Goal: Transaction & Acquisition: Obtain resource

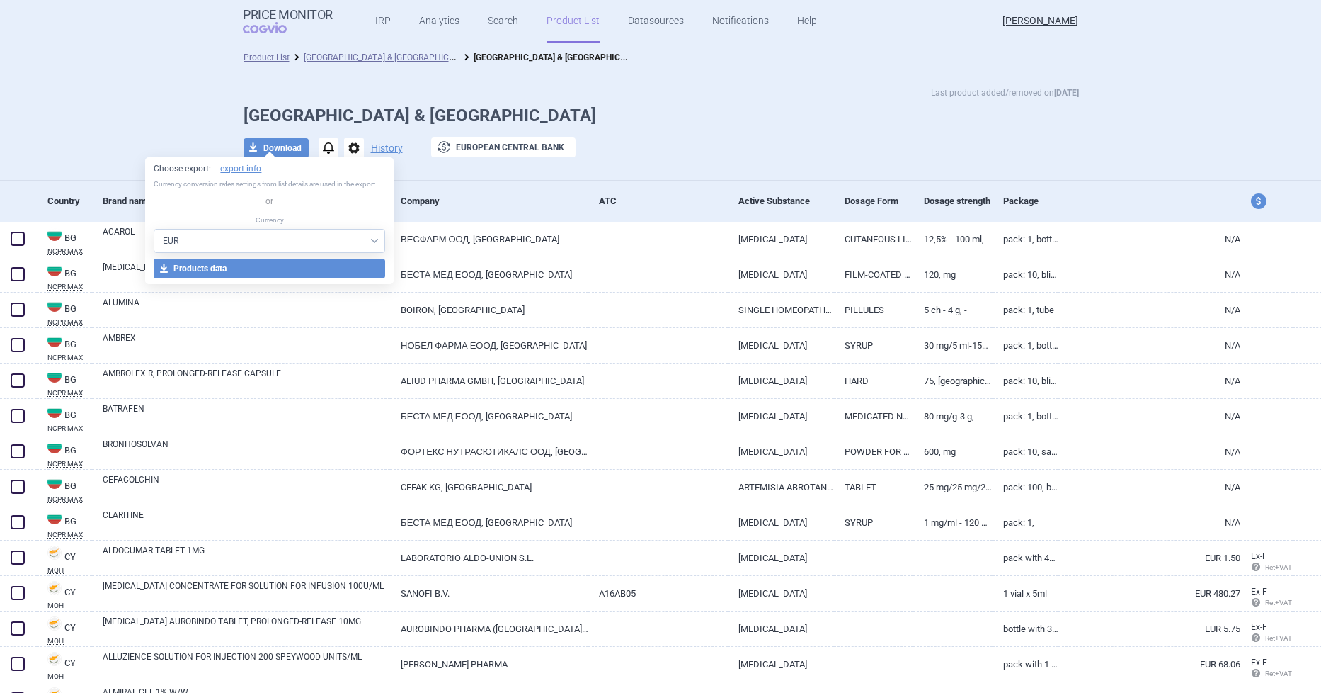
select select "EUR"
click at [656, 106] on h1 "[GEOGRAPHIC_DATA] & [GEOGRAPHIC_DATA]" at bounding box center [662, 116] width 836 height 21
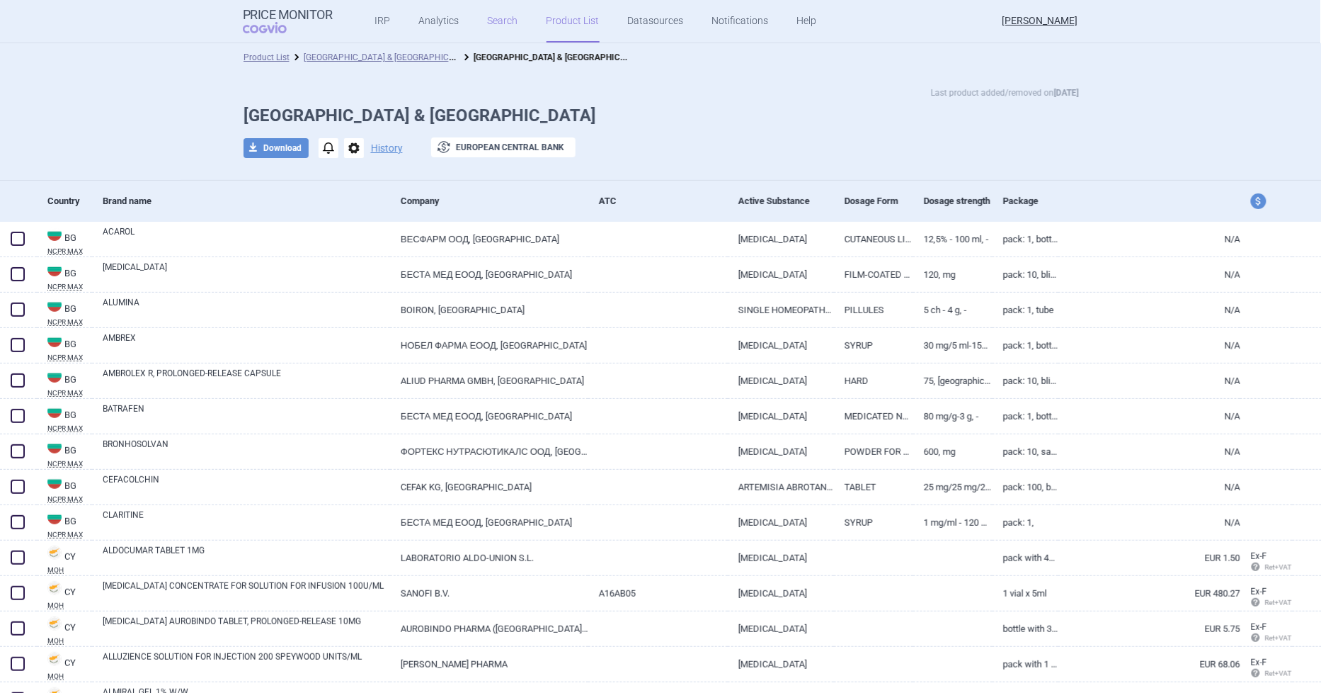
click at [491, 21] on link "Search" at bounding box center [503, 21] width 30 height 42
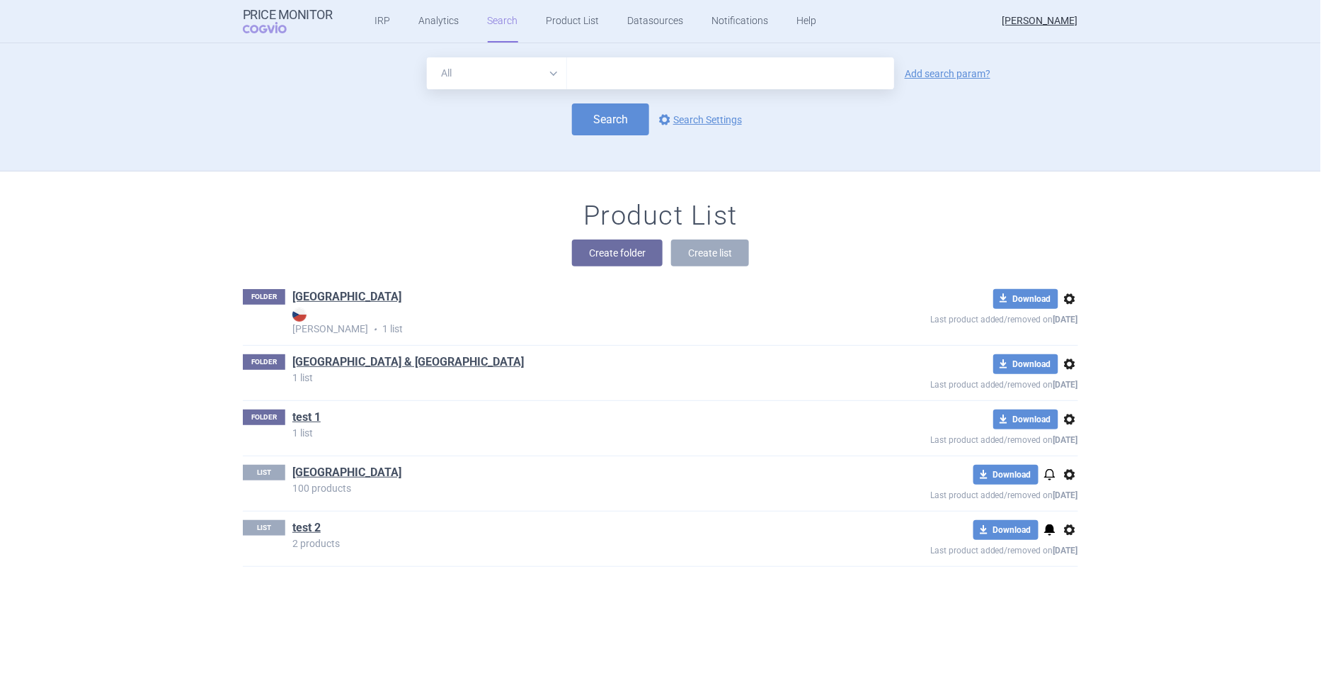
click at [630, 72] on input "text" at bounding box center [730, 73] width 327 height 32
click at [547, 81] on select "All Brand Name ATC Company Active Substance Country Newer than" at bounding box center [497, 73] width 140 height 32
select select "country"
click at [427, 57] on select "All Brand Name ATC Company Active Substance Country Newer than" at bounding box center [497, 73] width 140 height 32
click at [607, 69] on input "text" at bounding box center [730, 73] width 313 height 18
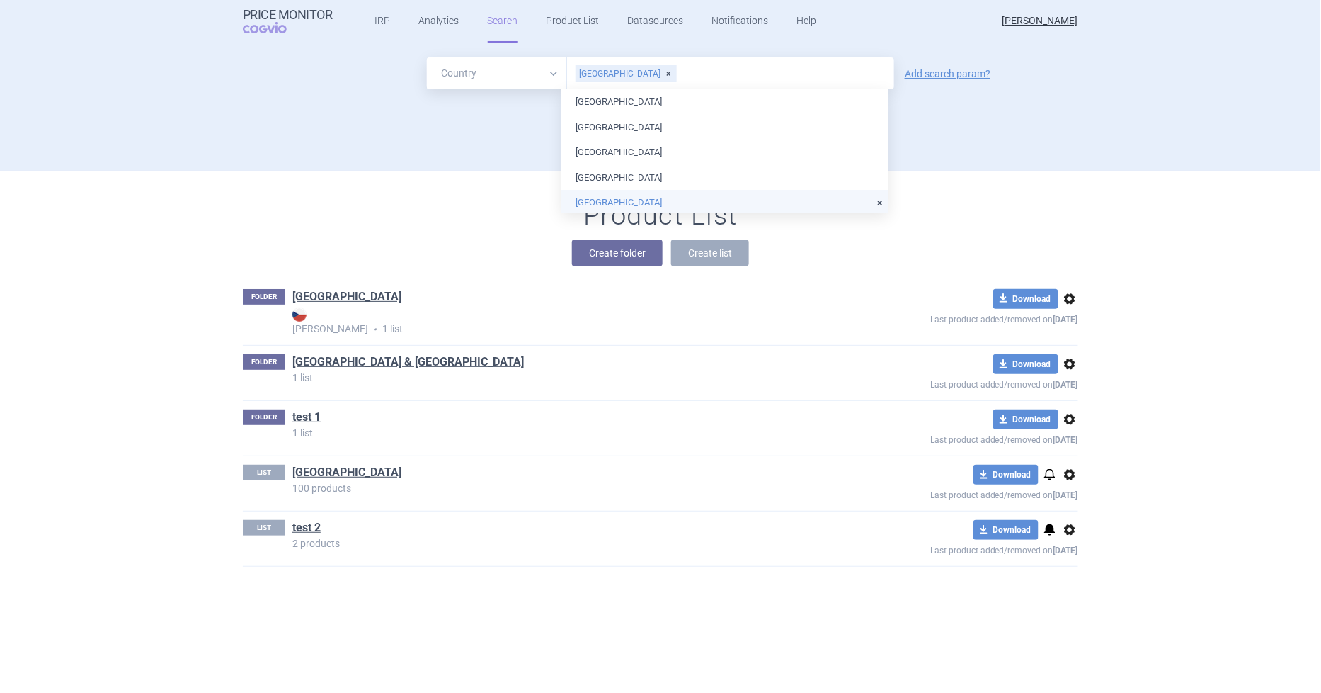
click at [620, 198] on li "[GEOGRAPHIC_DATA]" at bounding box center [725, 202] width 327 height 25
click at [423, 158] on div "All Brand Name ATC Company Active Substance Country Newer than [GEOGRAPHIC_DATA…" at bounding box center [661, 113] width 892 height 113
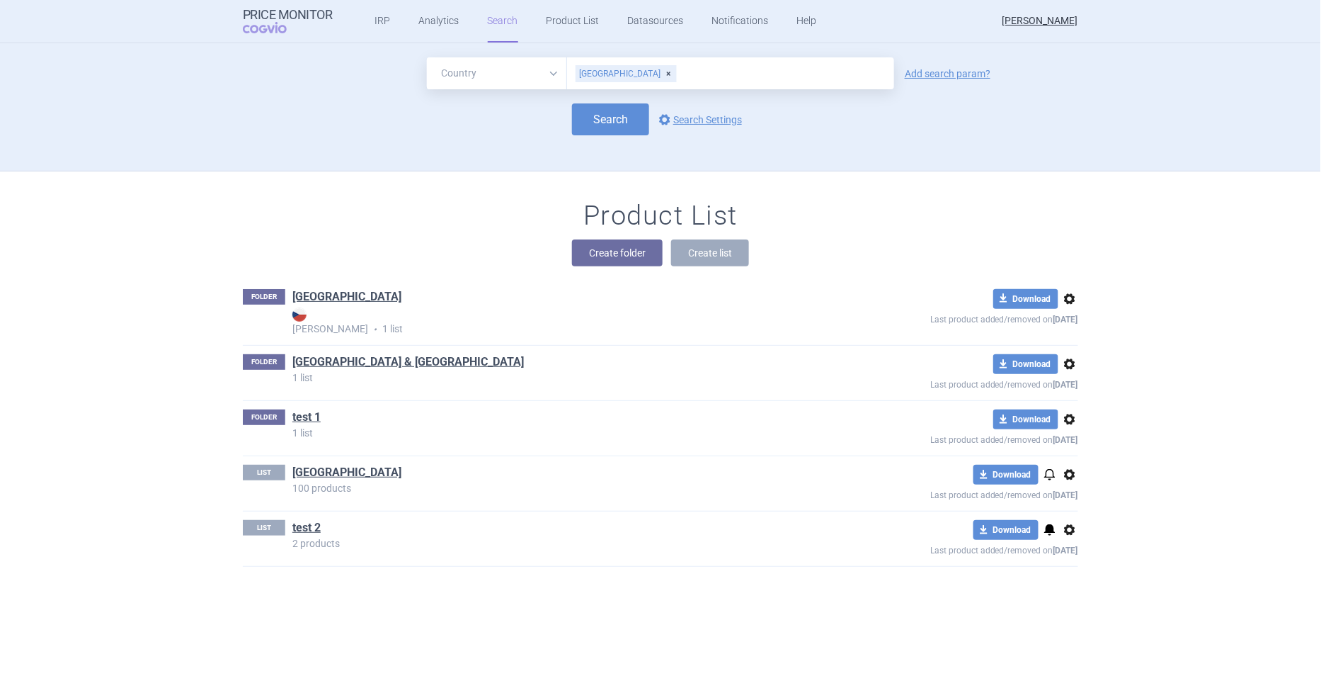
click at [561, 116] on div "Search options Search Settings" at bounding box center [661, 119] width 836 height 32
click at [589, 118] on button "Search" at bounding box center [610, 119] width 77 height 32
select select "country"
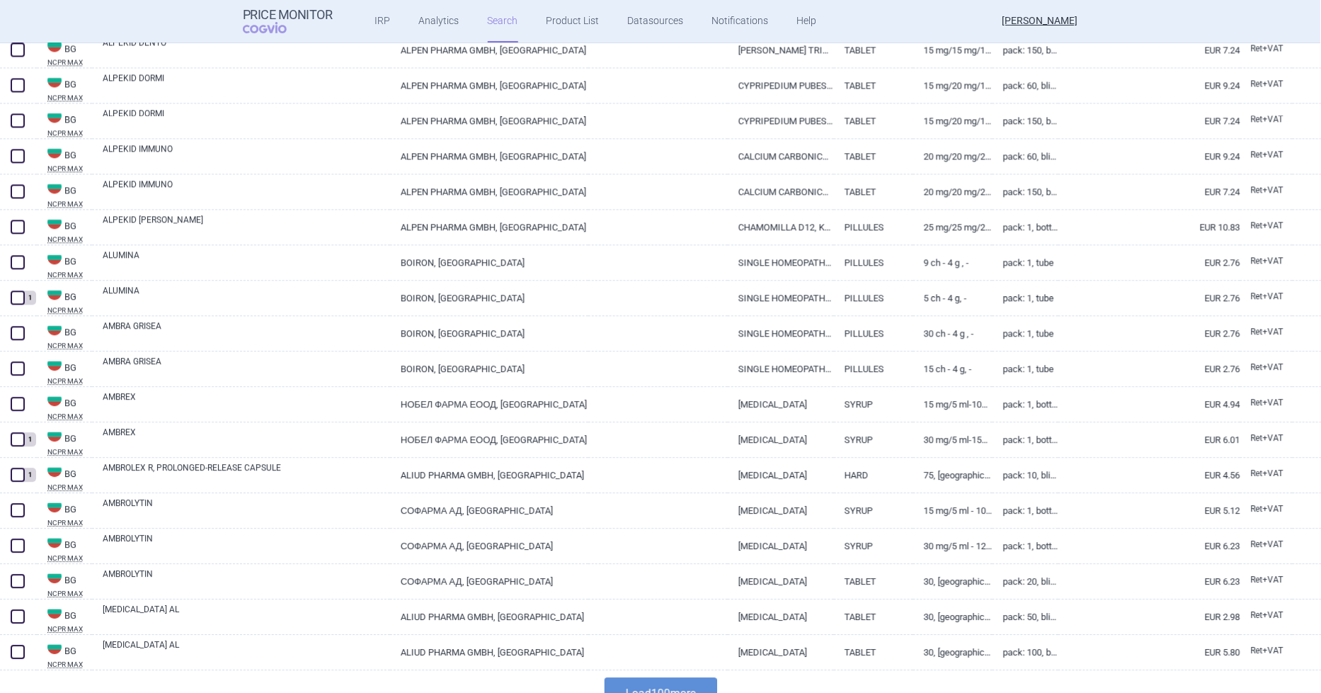
scroll to position [3177, 0]
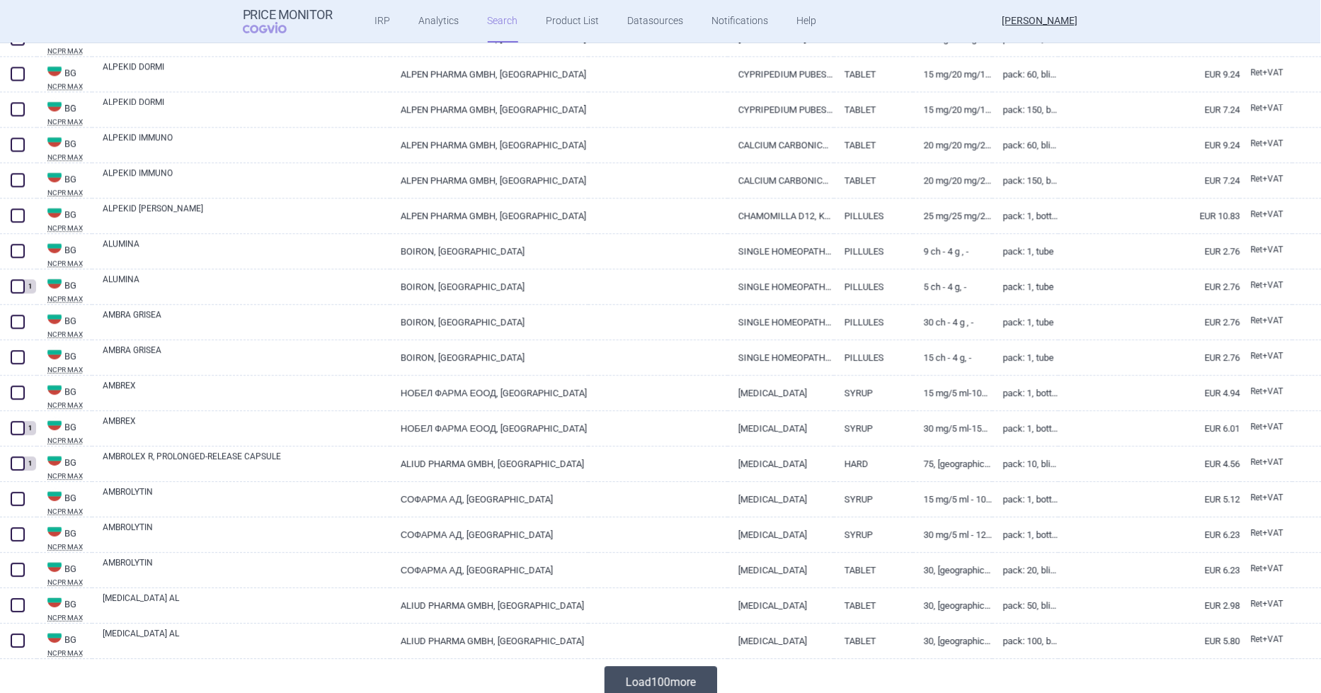
click at [690, 677] on button "Load 100 more" at bounding box center [661, 682] width 113 height 32
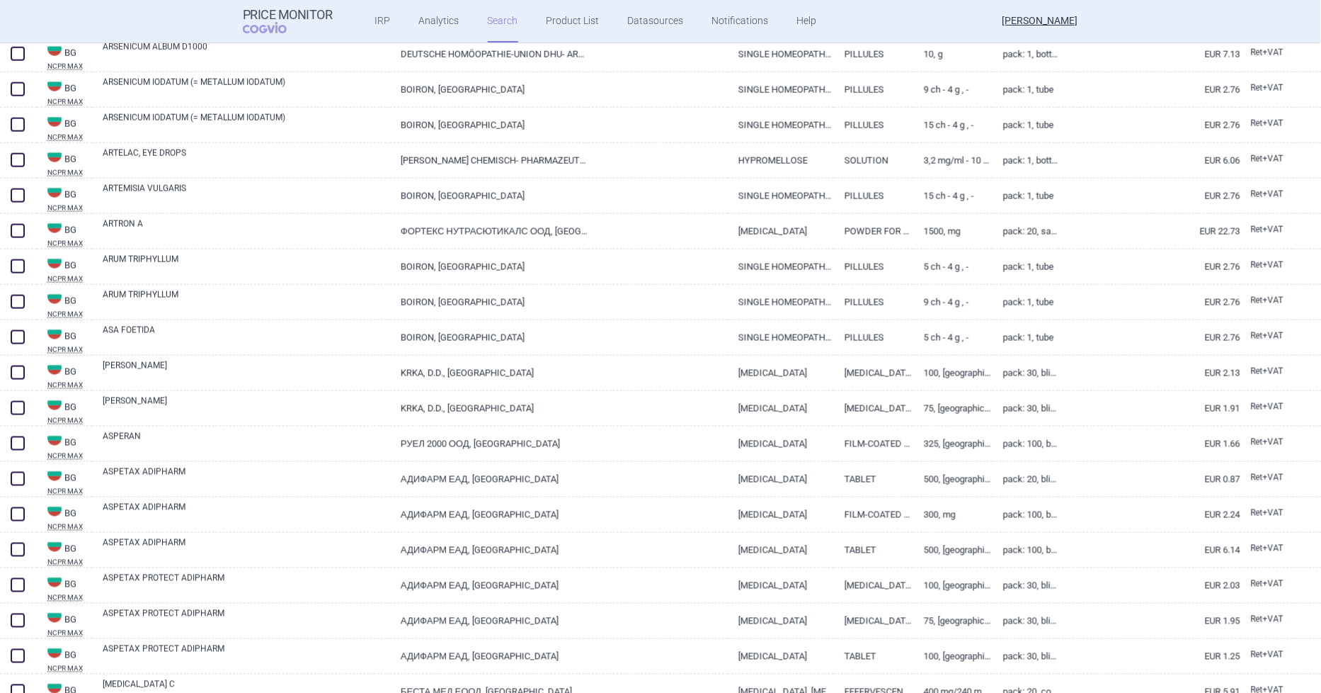
scroll to position [6717, 0]
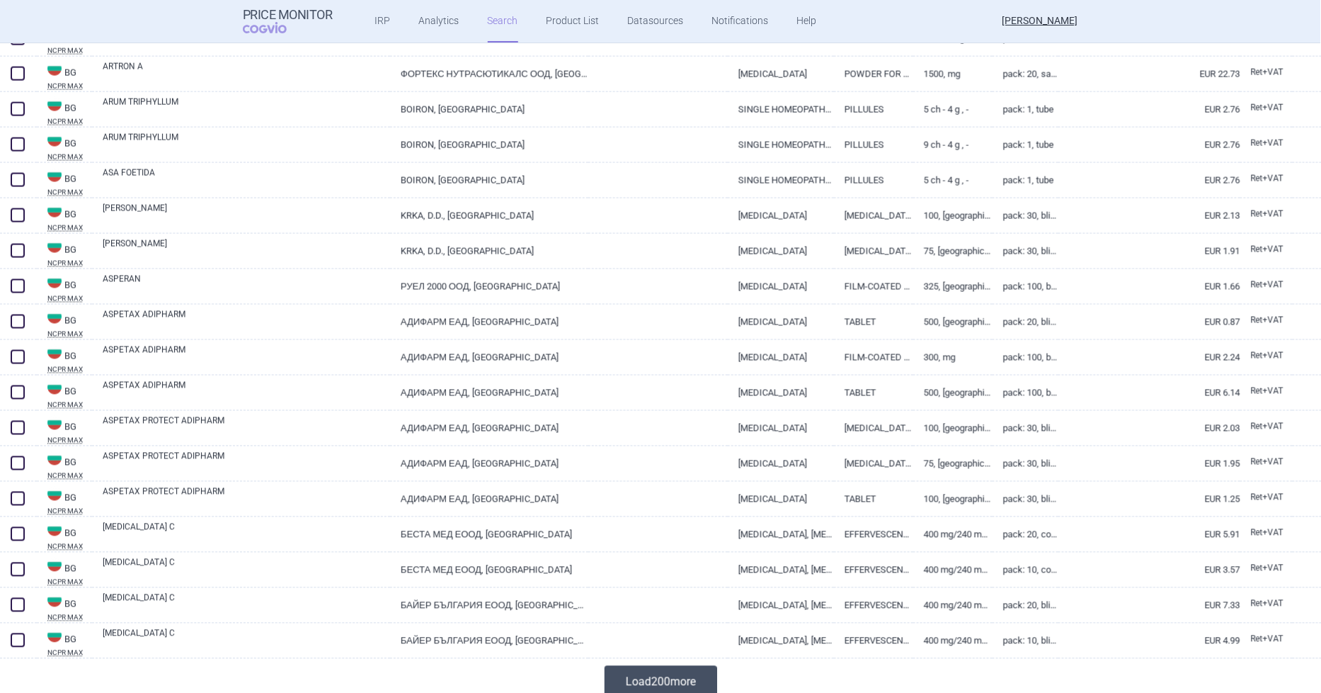
click at [646, 681] on button "Load 200 more" at bounding box center [661, 682] width 113 height 32
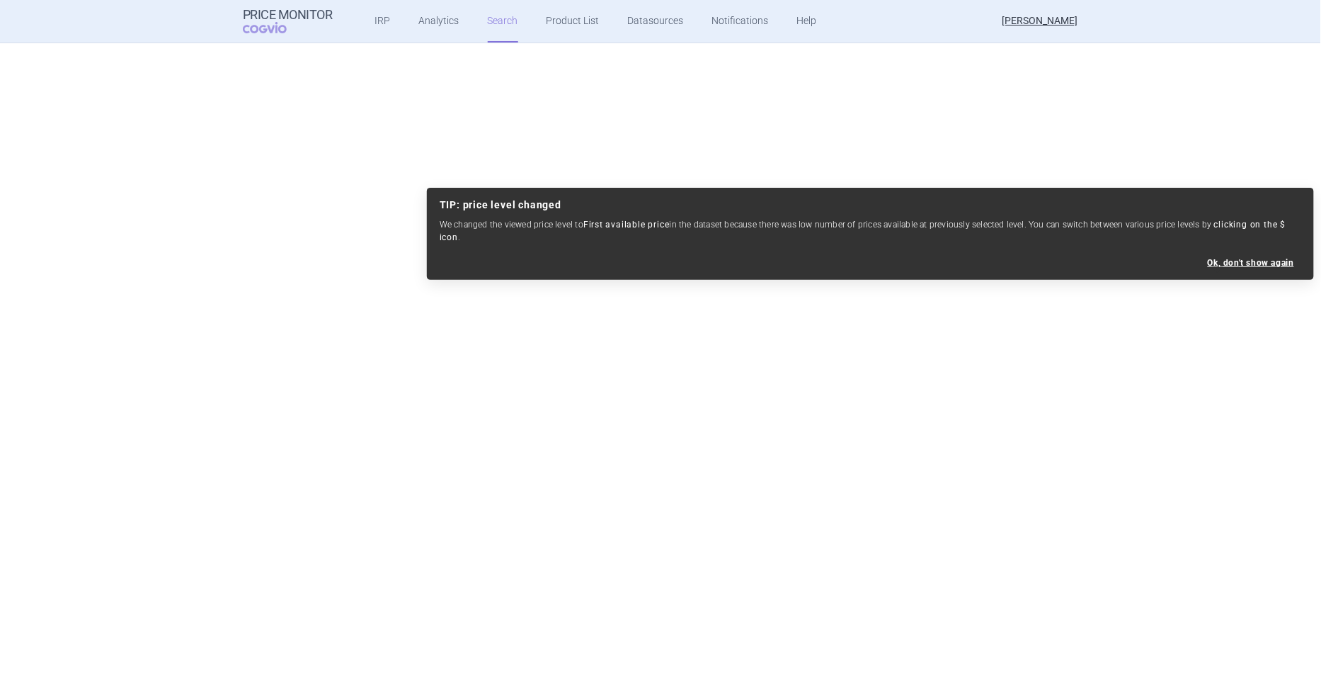
scroll to position [0, 0]
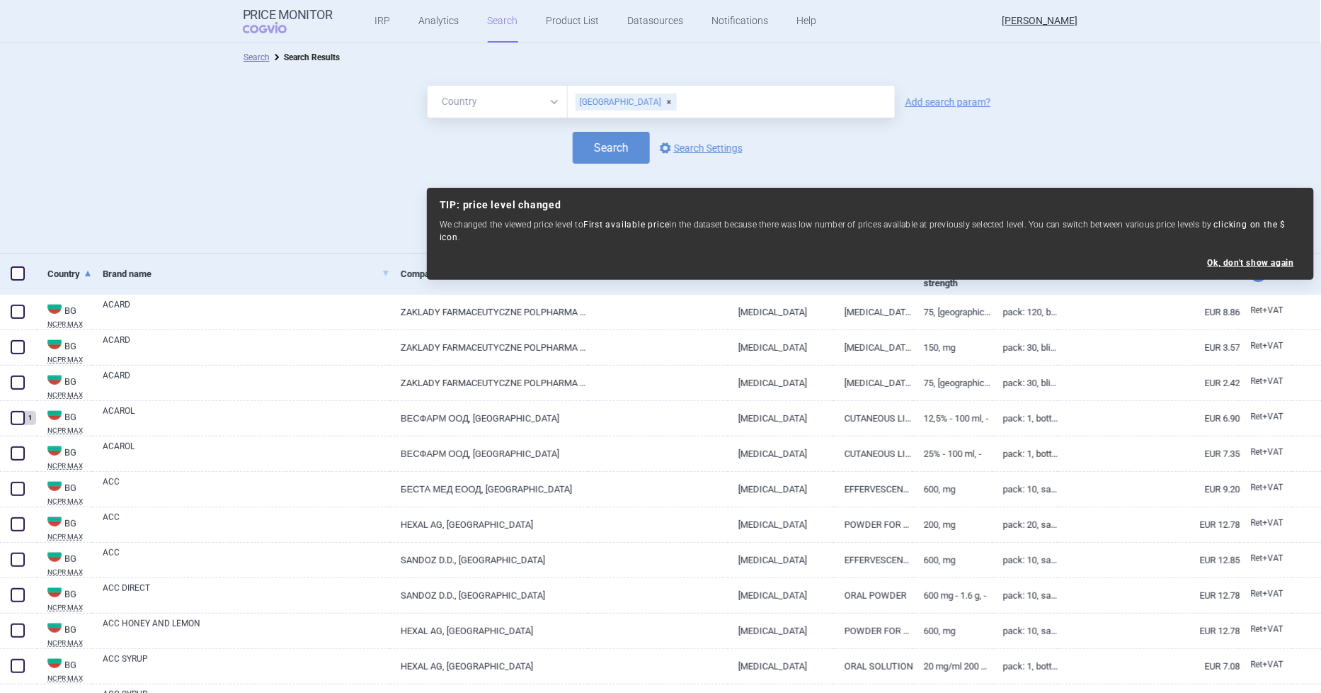
click at [529, 101] on select "All Brand Name ATC Company Active Substance Country Newer than" at bounding box center [498, 102] width 140 height 32
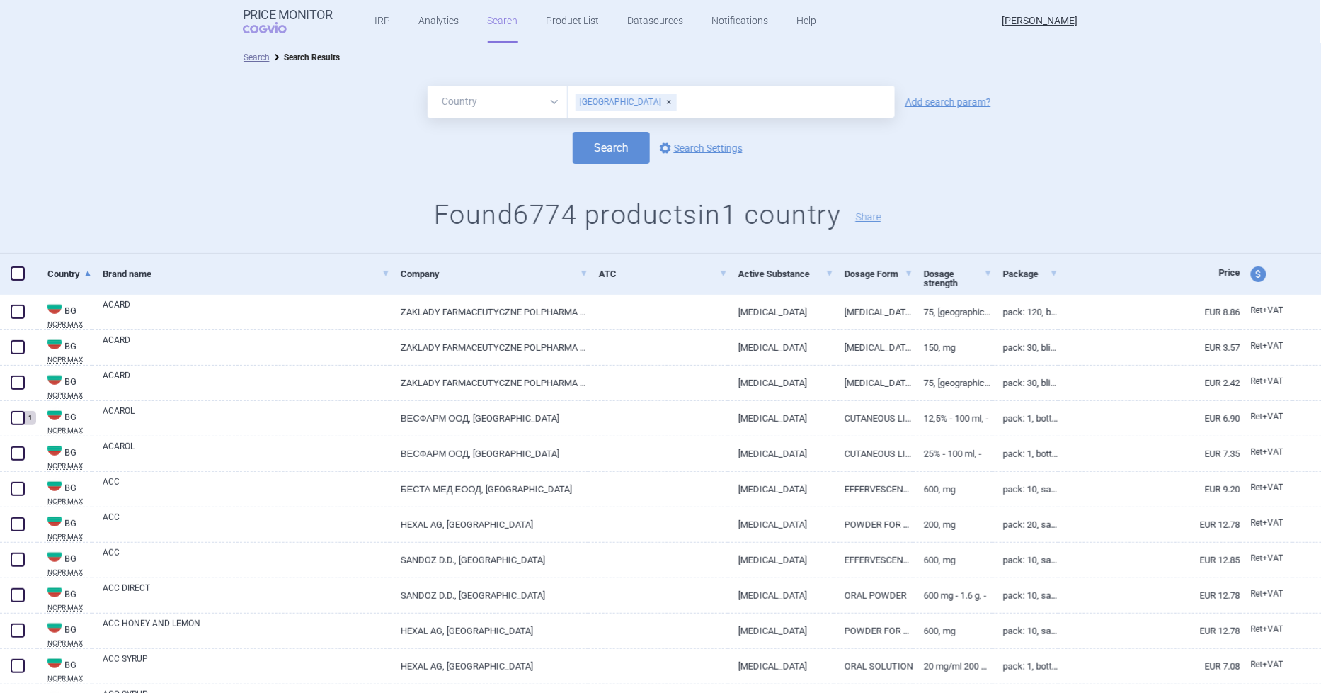
select select "activeSubstance"
click at [428, 86] on select "All Brand Name ATC Company Active Substance Country Newer than" at bounding box center [498, 102] width 140 height 32
click at [952, 105] on link "Add search param?" at bounding box center [949, 102] width 86 height 10
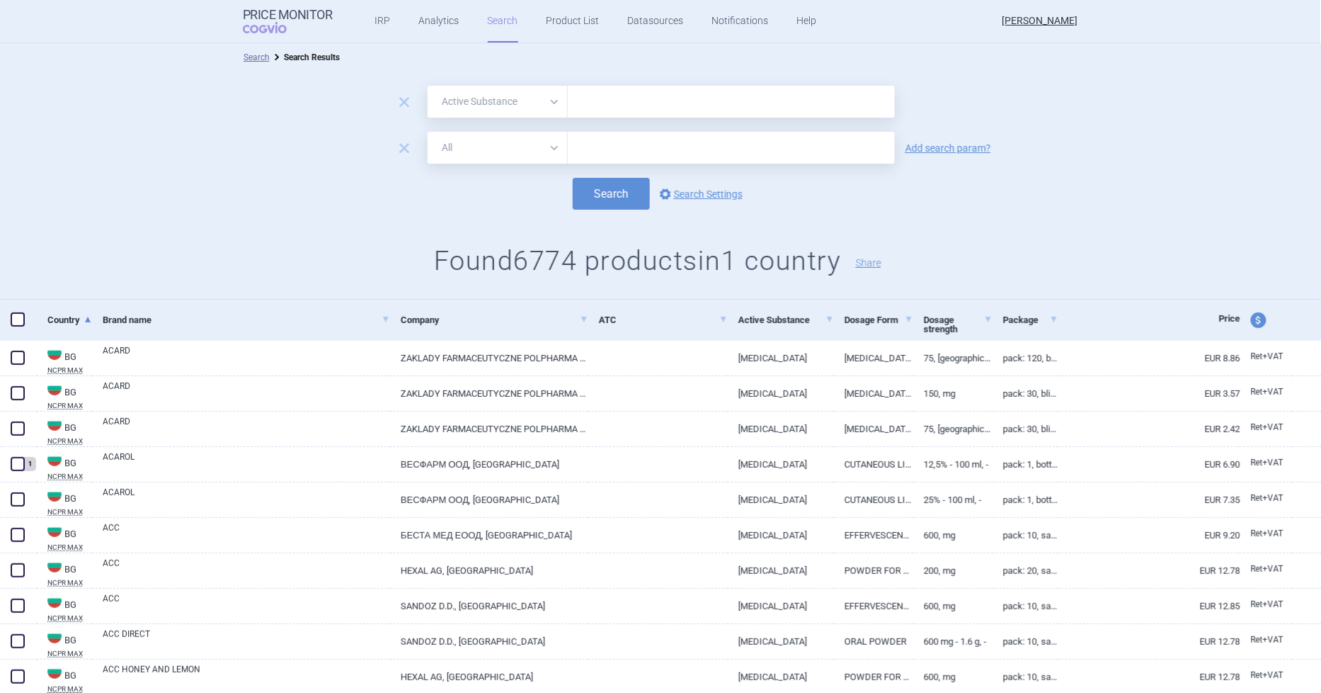
click at [506, 152] on select "All Brand Name ATC Company Active Substance Country Newer than" at bounding box center [498, 148] width 140 height 32
select select "country"
click at [428, 132] on select "All Brand Name ATC Company Active Substance Country Newer than" at bounding box center [498, 148] width 140 height 32
click at [592, 99] on input "text" at bounding box center [731, 102] width 327 height 32
type input "abasaglar"
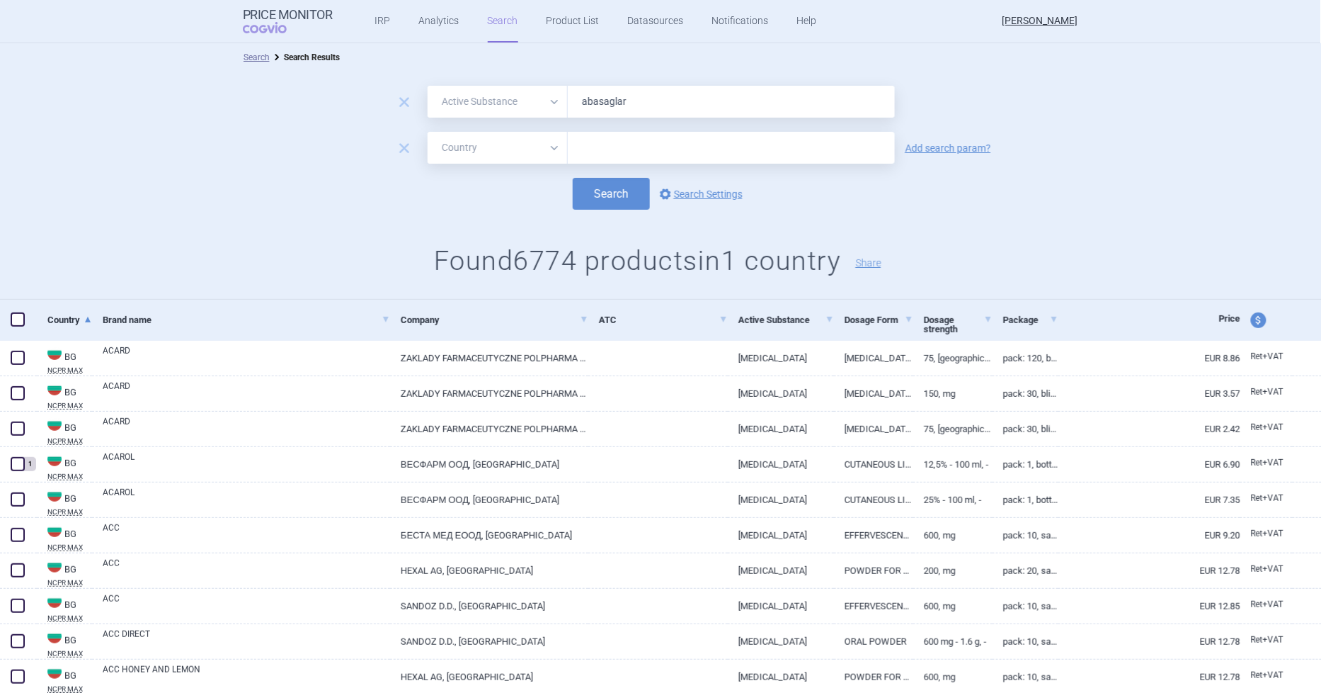
click at [599, 132] on div at bounding box center [731, 148] width 327 height 32
type input "bul"
click at [598, 174] on ul "[GEOGRAPHIC_DATA]" at bounding box center [725, 176] width 327 height 25
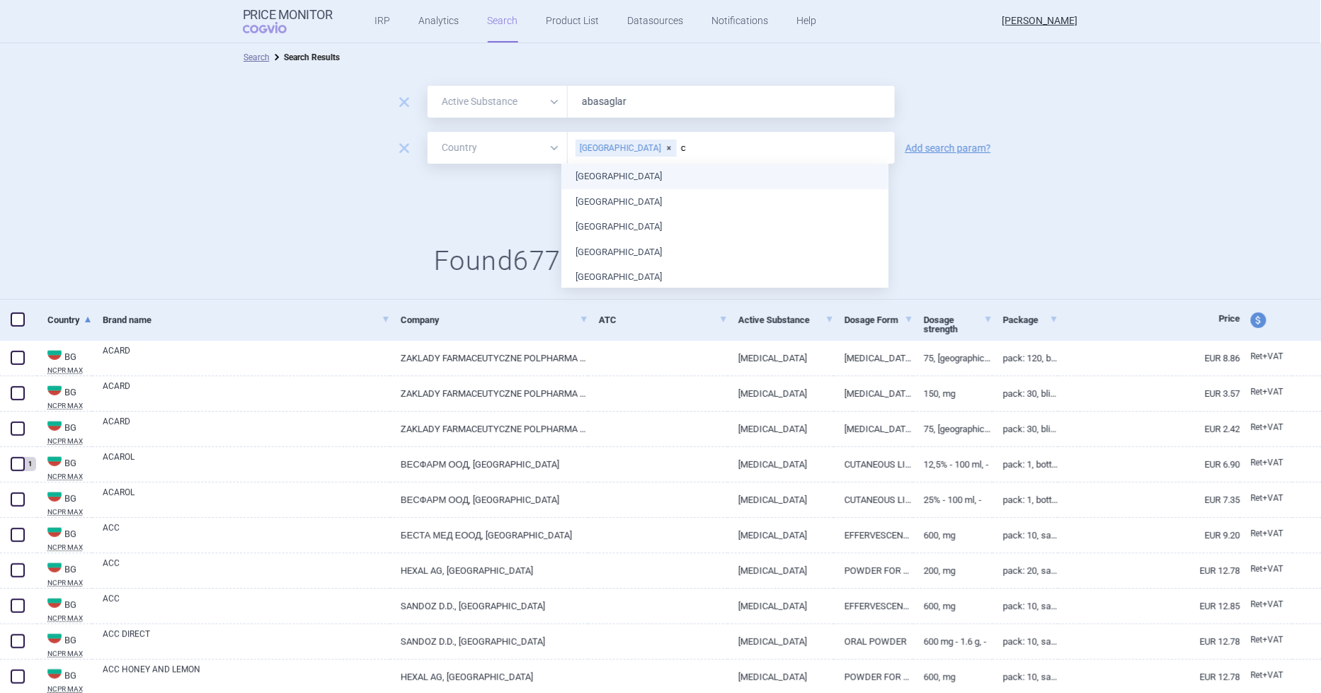
type input "cy"
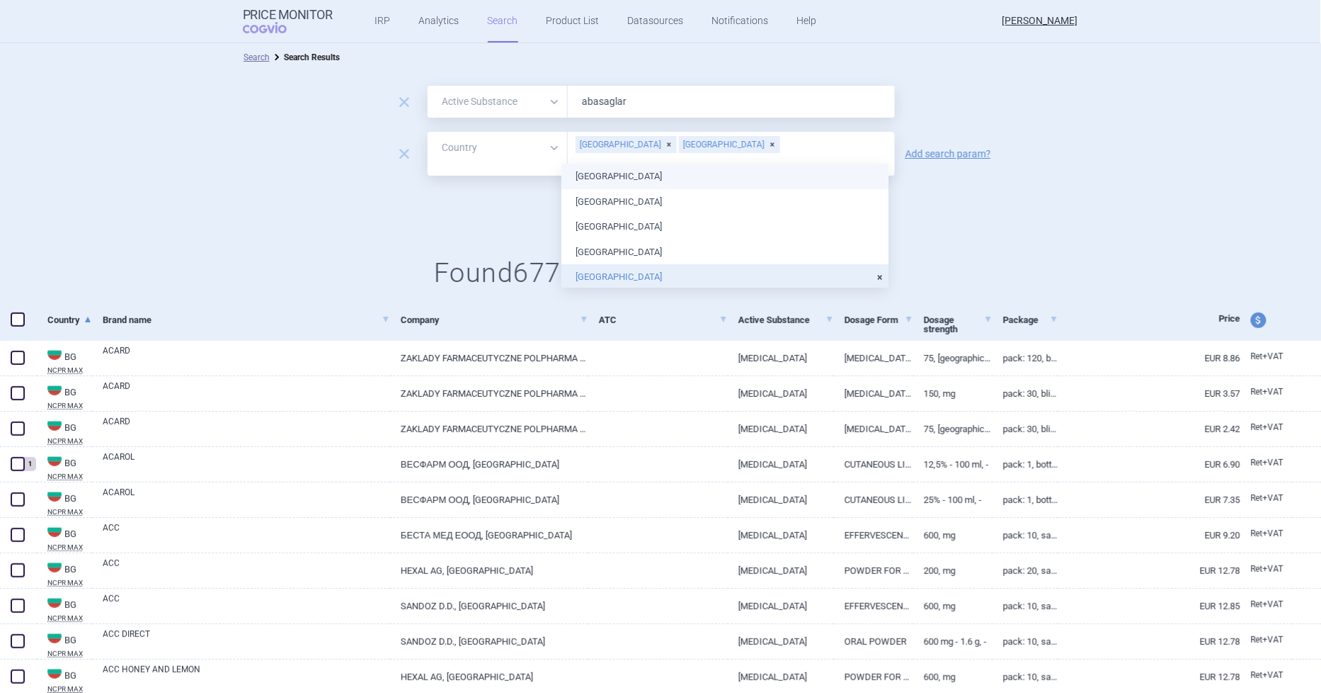
click at [651, 177] on ul "[GEOGRAPHIC_DATA] [GEOGRAPHIC_DATA] [GEOGRAPHIC_DATA] [GEOGRAPHIC_DATA] [GEOGRA…" at bounding box center [725, 693] width 327 height 1059
click at [497, 209] on div "Search options Search Settings" at bounding box center [661, 206] width 1322 height 32
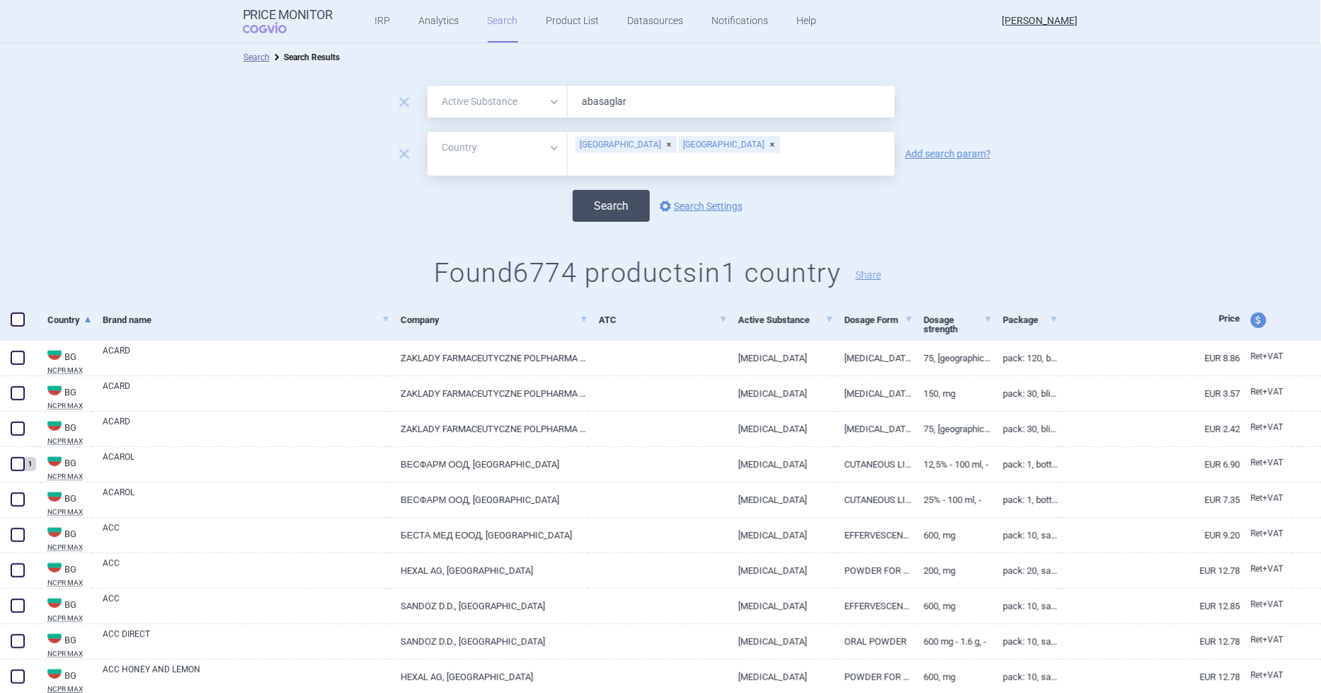
click at [602, 200] on button "Search" at bounding box center [611, 206] width 77 height 32
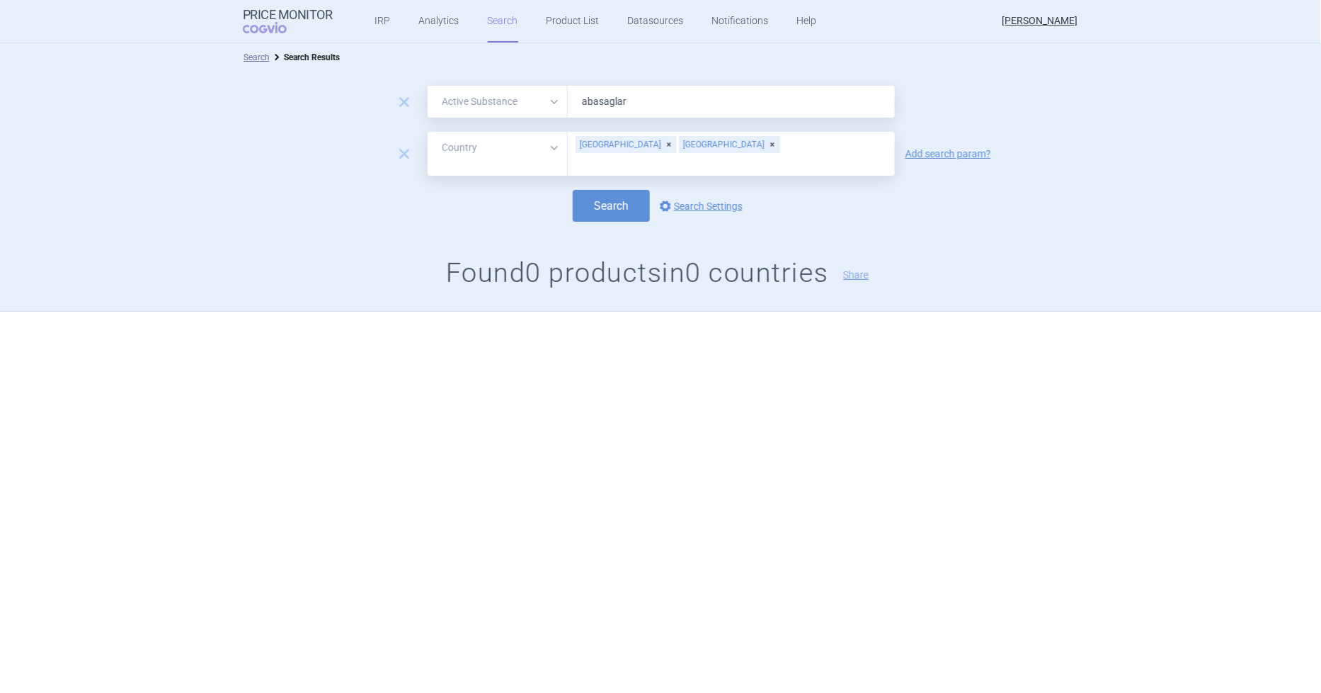
click at [604, 103] on input "abasaglar" at bounding box center [731, 102] width 327 height 32
click at [603, 195] on button "Search" at bounding box center [611, 206] width 77 height 32
click at [602, 103] on input "ceftriazone" at bounding box center [731, 102] width 327 height 32
click at [610, 96] on input "ceftriazone" at bounding box center [731, 102] width 327 height 32
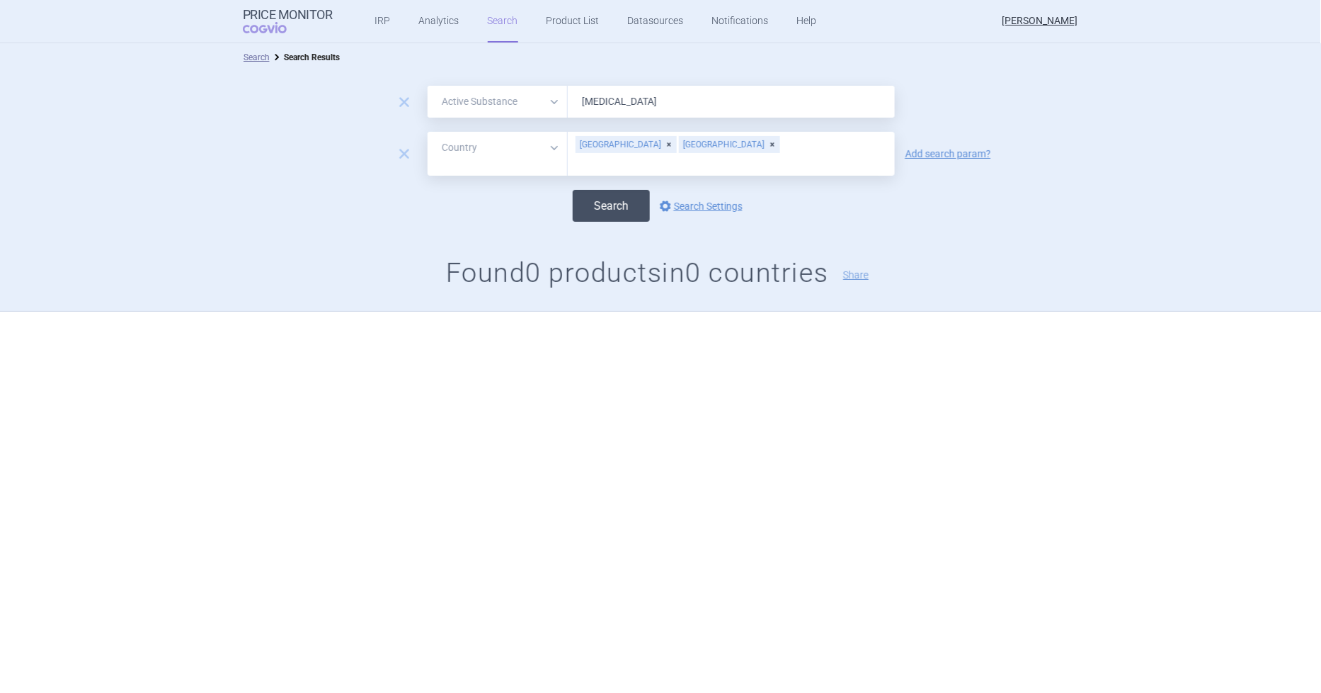
type input "[MEDICAL_DATA]"
click at [593, 195] on button "Search" at bounding box center [611, 206] width 77 height 32
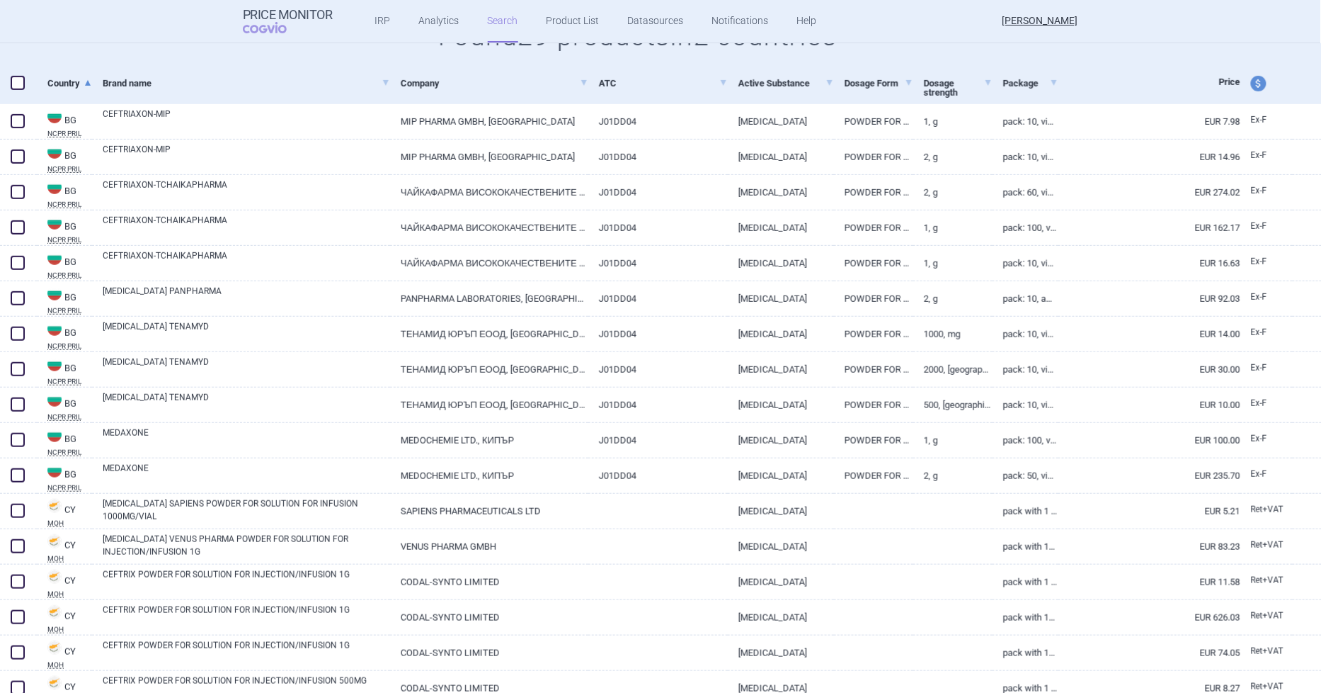
scroll to position [314, 0]
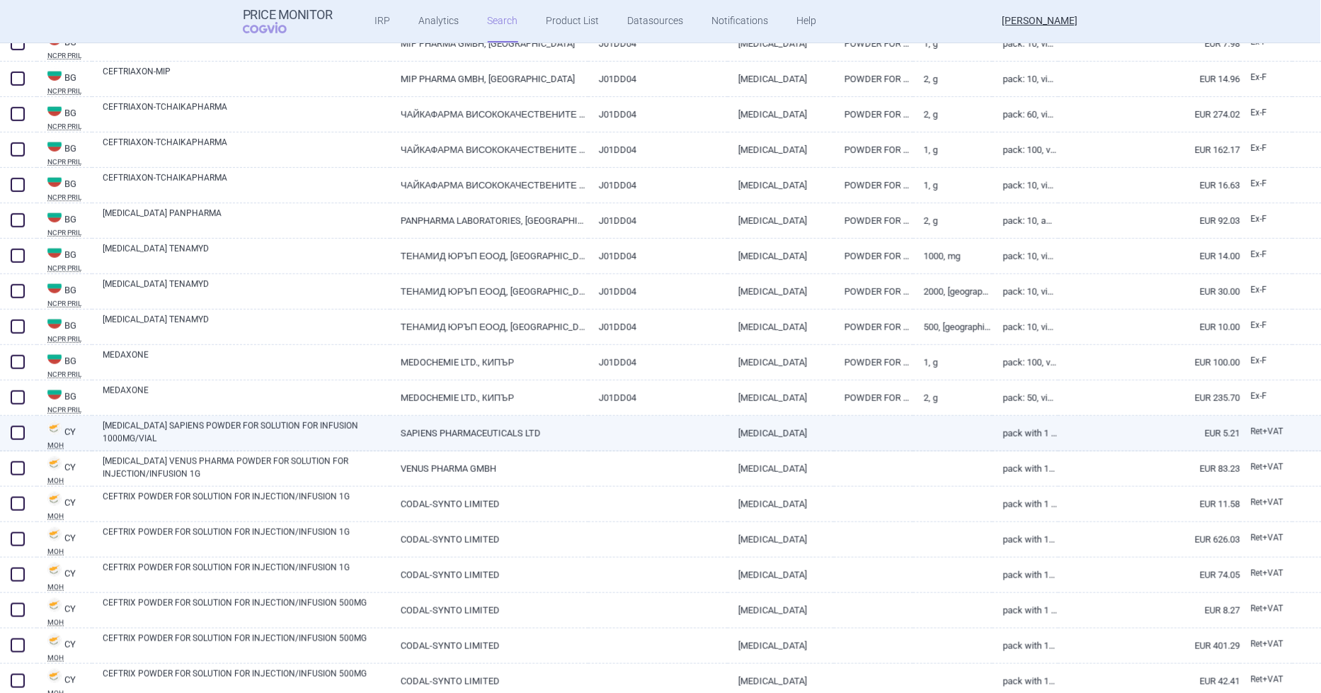
select select "activeSubstance"
select select "country"
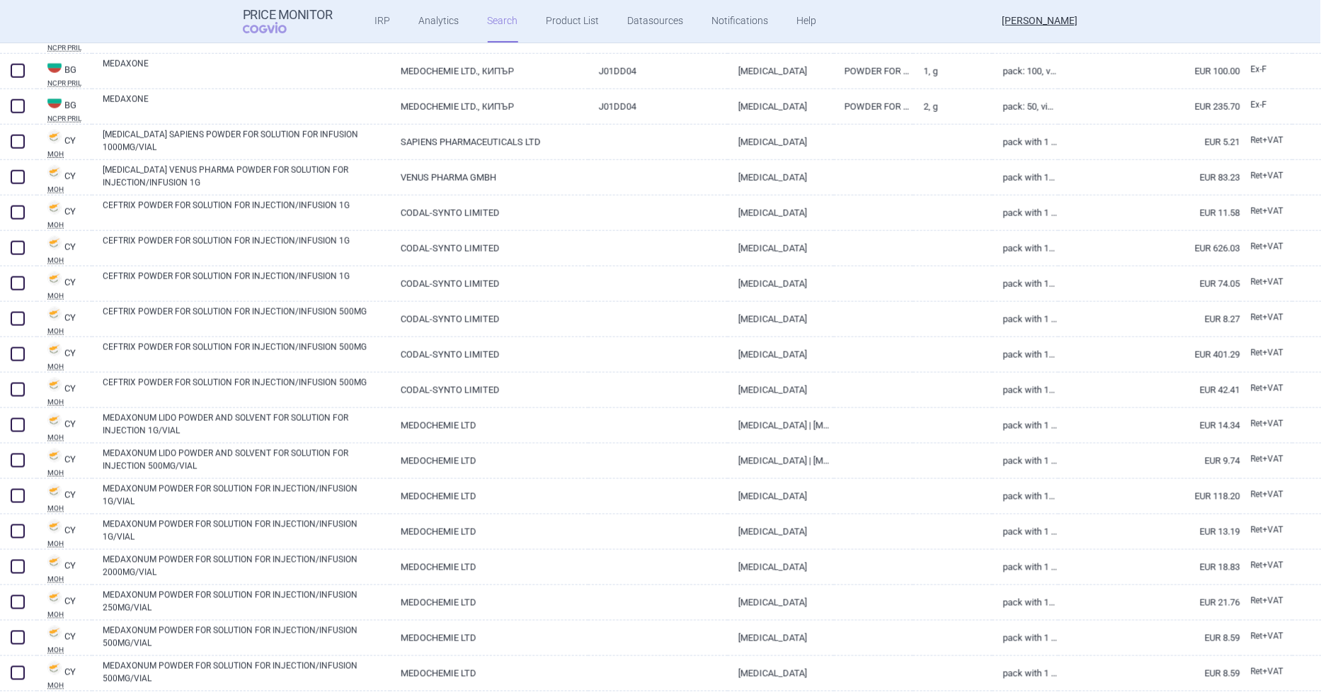
scroll to position [629, 0]
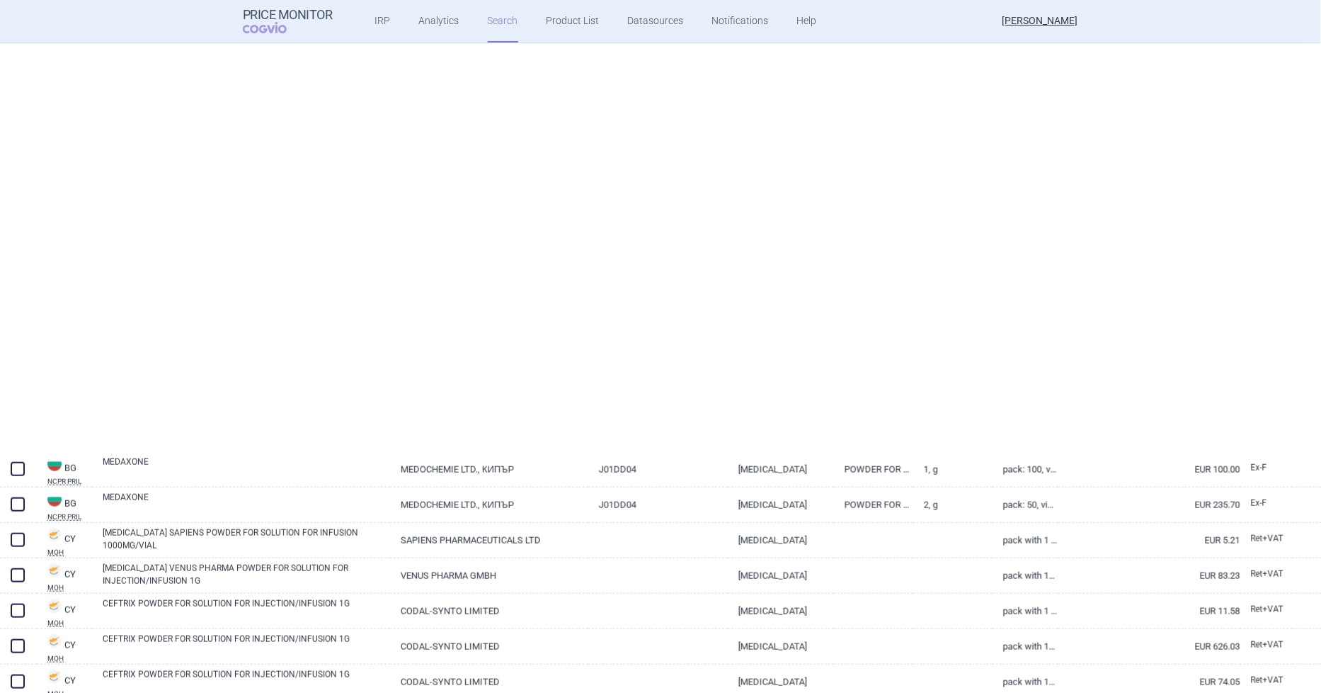
select select "activeSubstance"
select select "country"
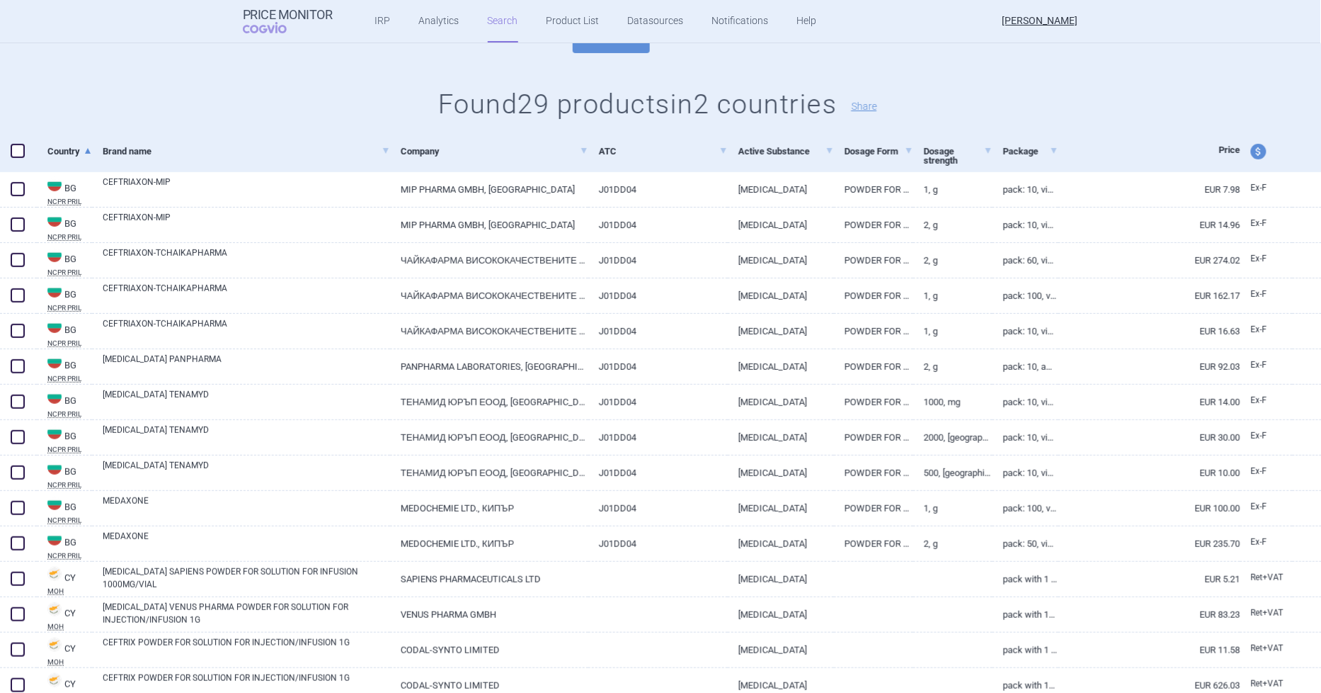
scroll to position [0, 0]
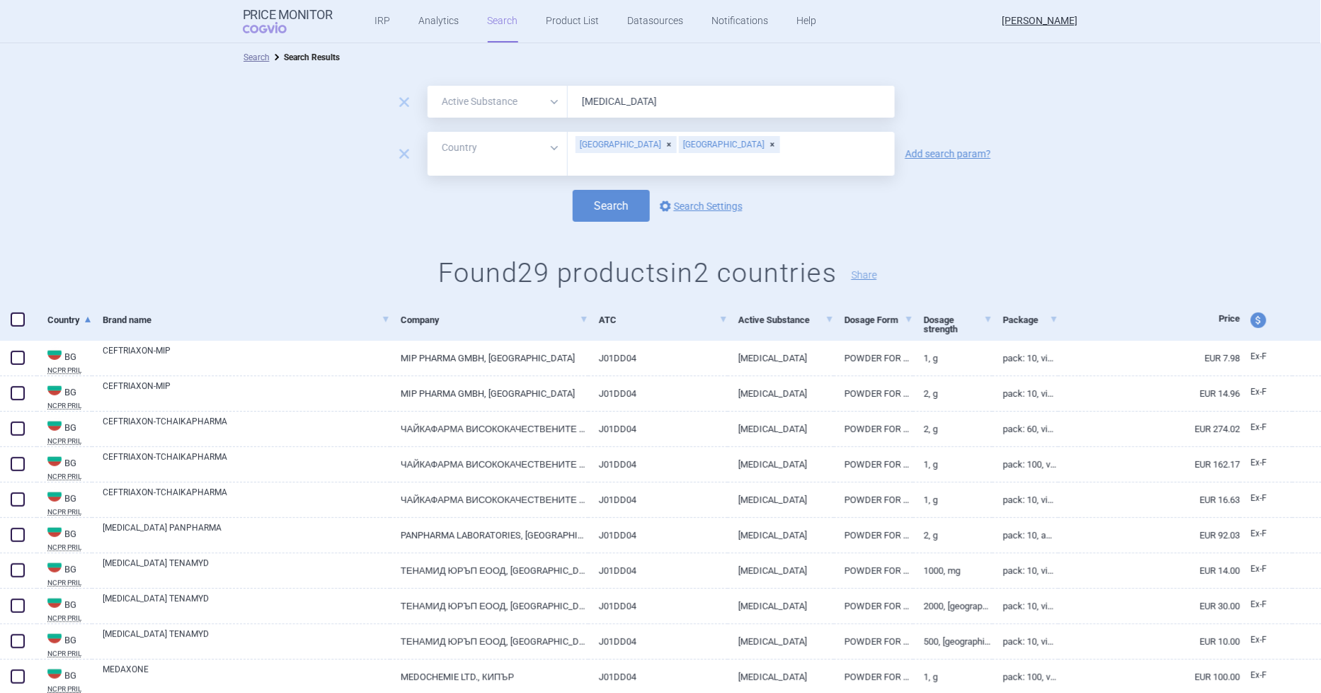
click at [592, 98] on input "[MEDICAL_DATA]" at bounding box center [731, 102] width 327 height 32
type input "[MEDICAL_DATA]"
click at [609, 190] on button "Search" at bounding box center [611, 206] width 77 height 32
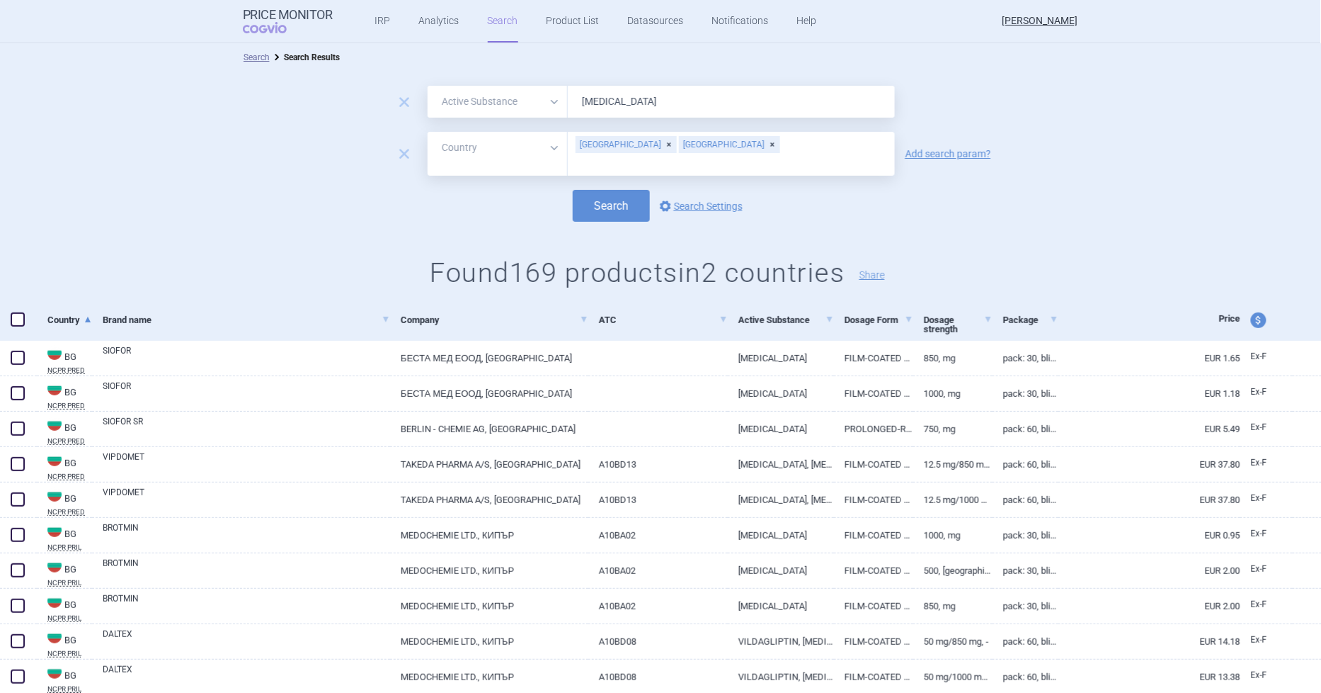
click at [12, 315] on span at bounding box center [18, 319] width 14 height 14
checkbox input "true"
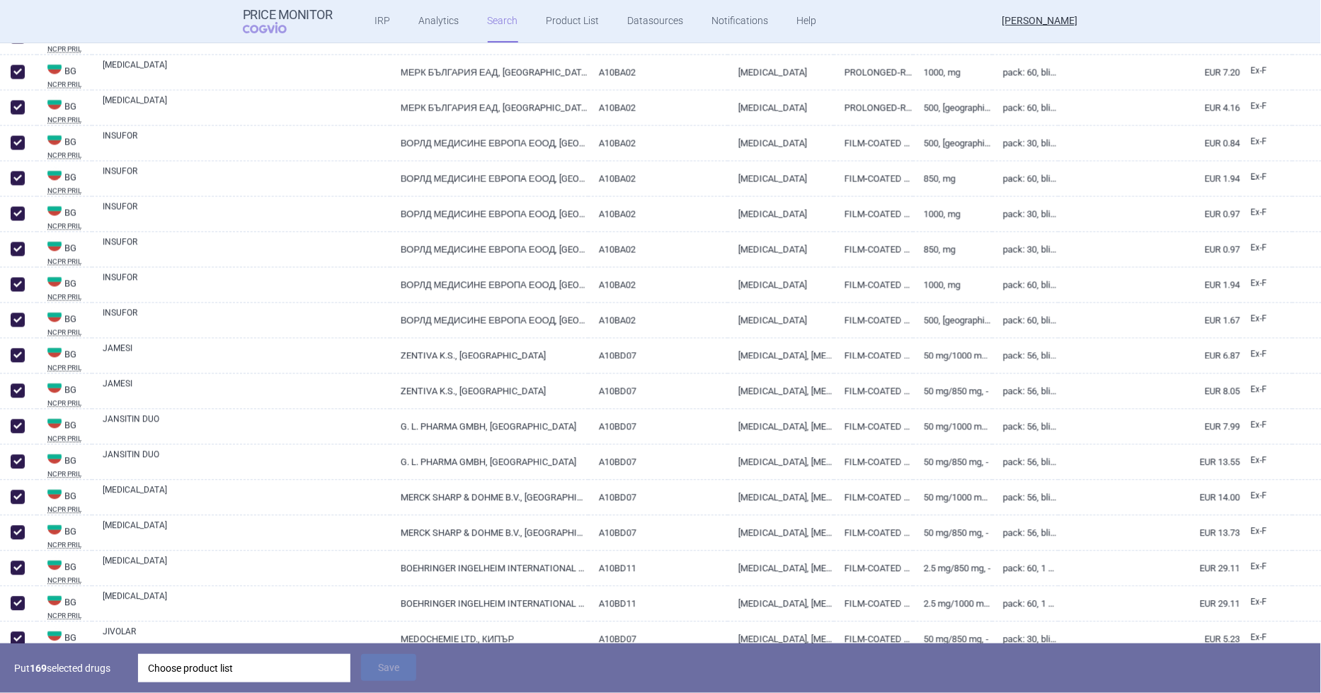
scroll to position [1416, 0]
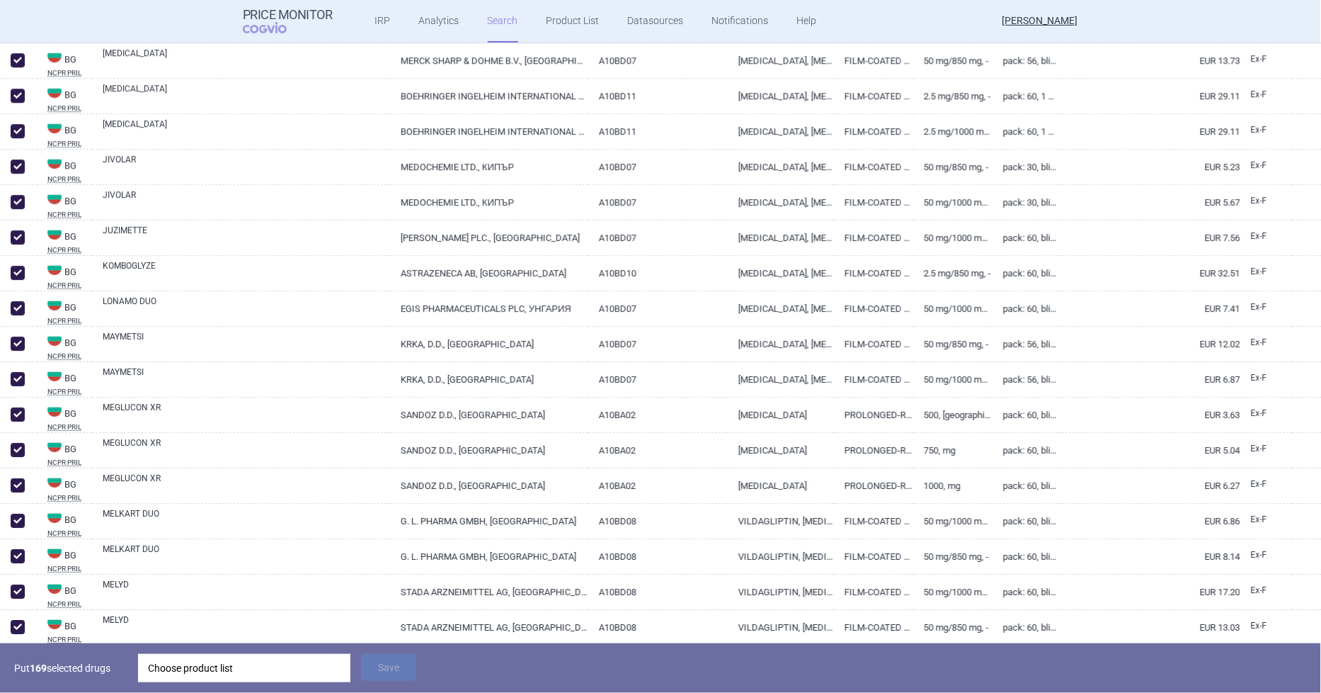
click at [307, 675] on div "Choose product list" at bounding box center [244, 668] width 193 height 28
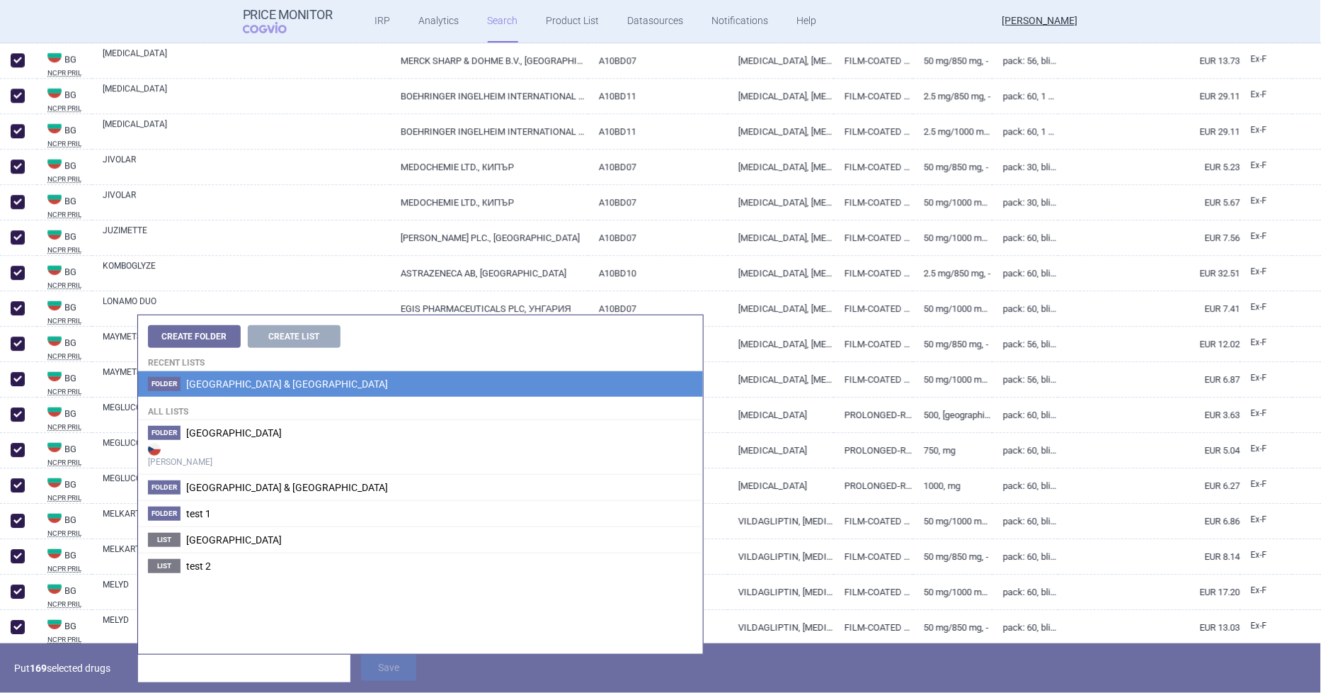
click at [262, 385] on span "[GEOGRAPHIC_DATA] & [GEOGRAPHIC_DATA]" at bounding box center [287, 383] width 202 height 11
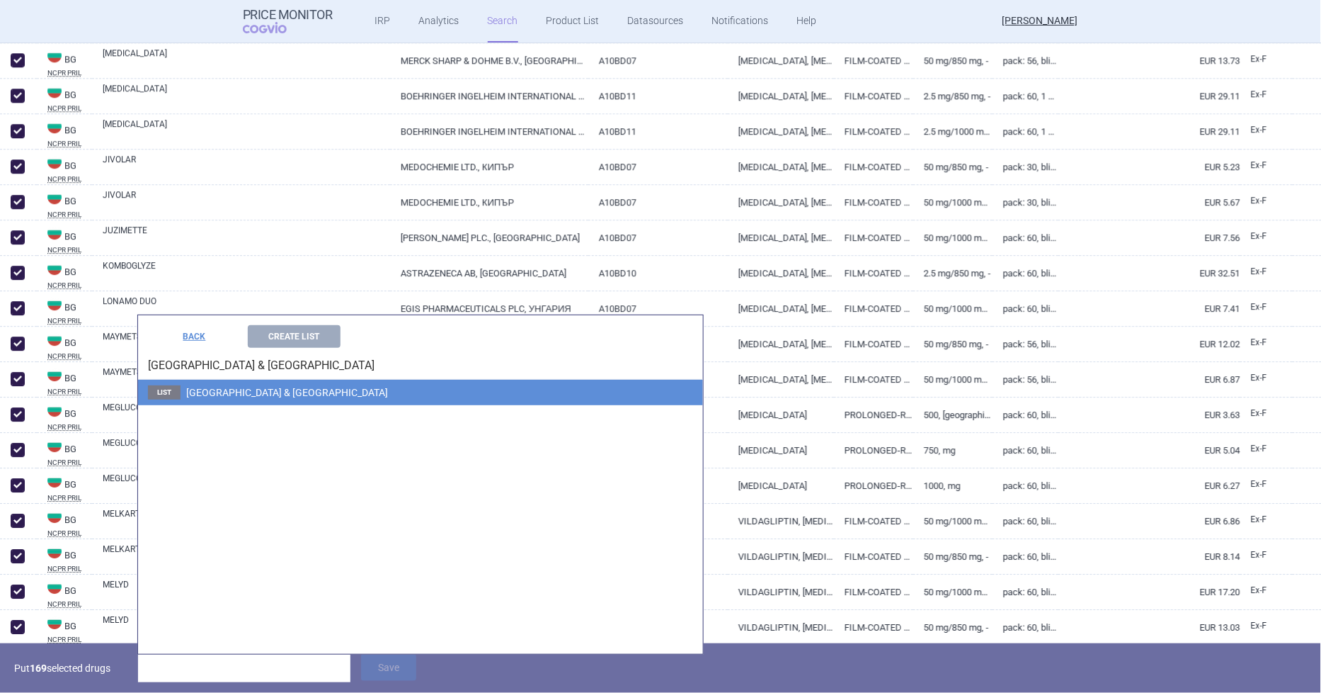
click at [271, 391] on li "List [GEOGRAPHIC_DATA] & [GEOGRAPHIC_DATA]" at bounding box center [420, 392] width 565 height 25
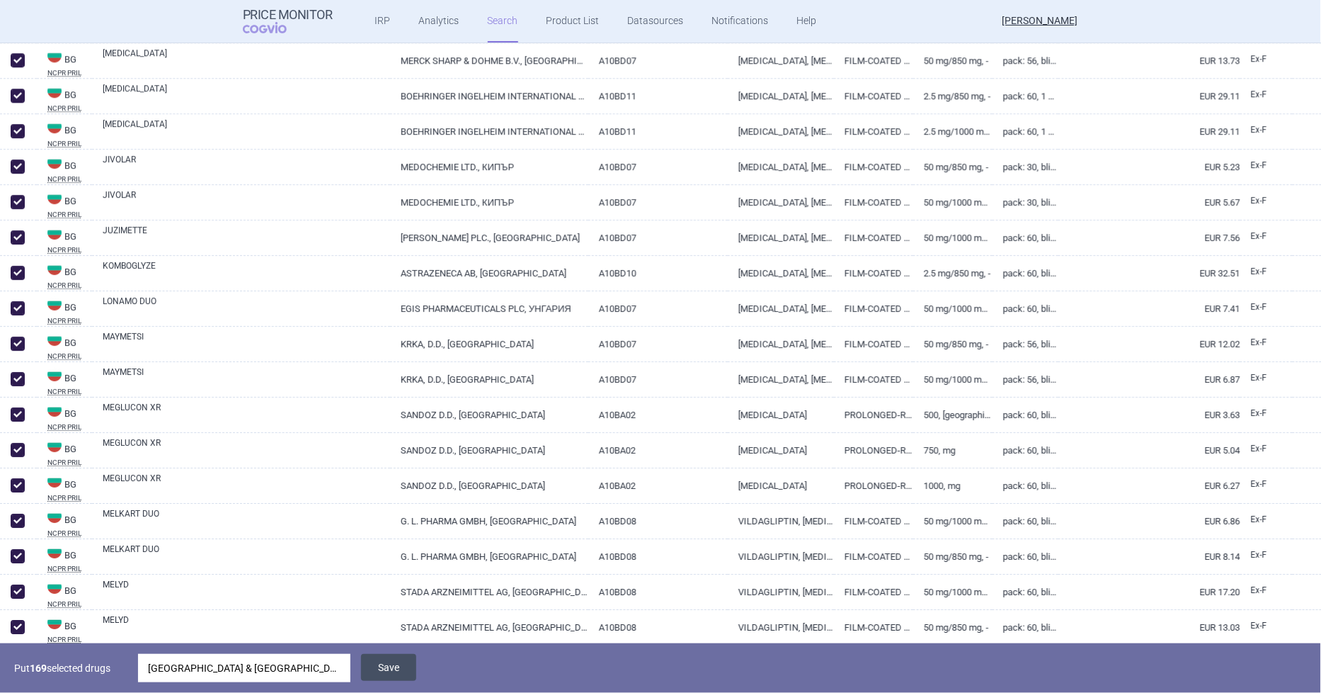
click at [373, 659] on button "Save" at bounding box center [388, 667] width 55 height 27
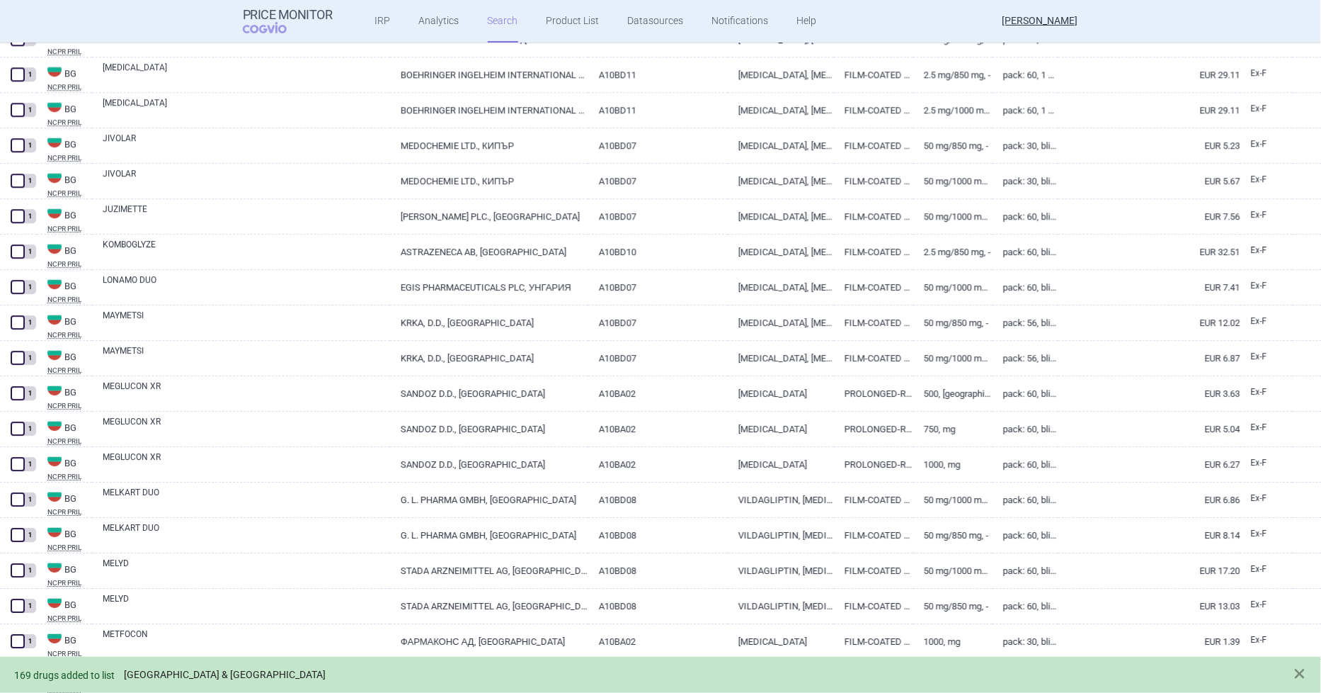
click at [185, 674] on link "[GEOGRAPHIC_DATA] & [GEOGRAPHIC_DATA]" at bounding box center [225, 674] width 202 height 12
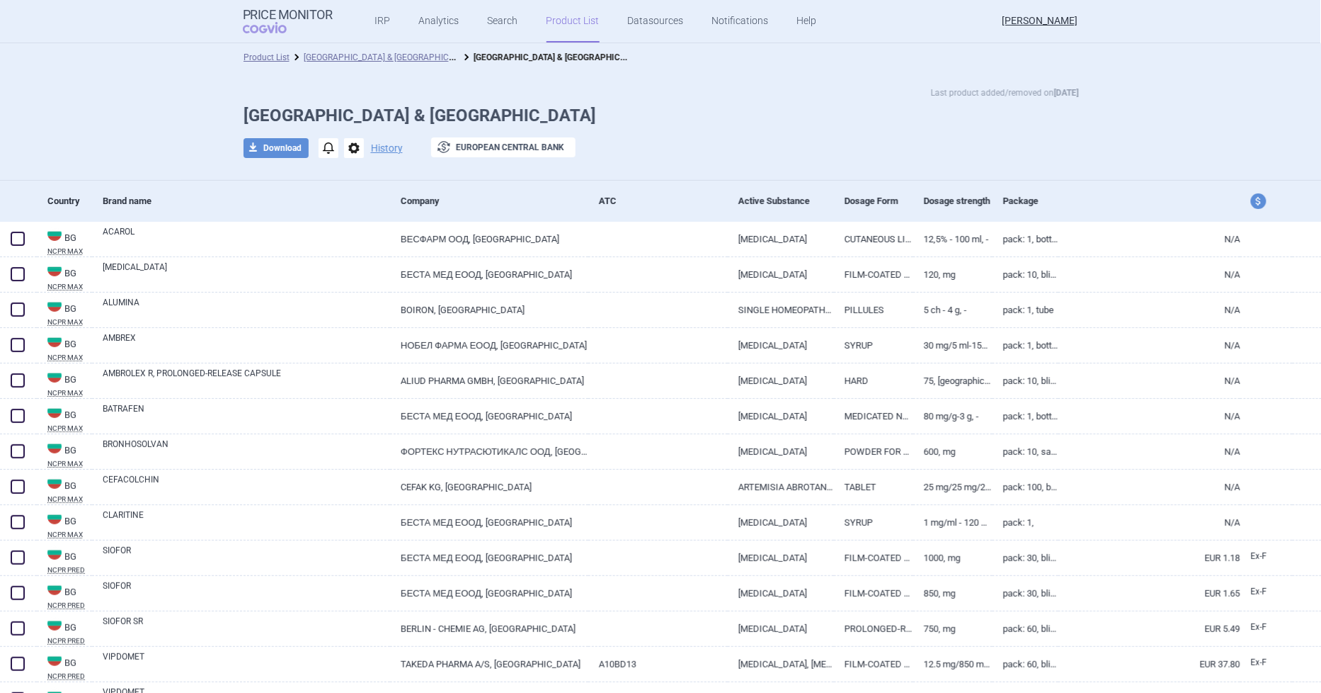
click at [779, 197] on div "Active Substance" at bounding box center [786, 200] width 95 height 35
click at [782, 203] on div "Active Substance" at bounding box center [786, 200] width 95 height 35
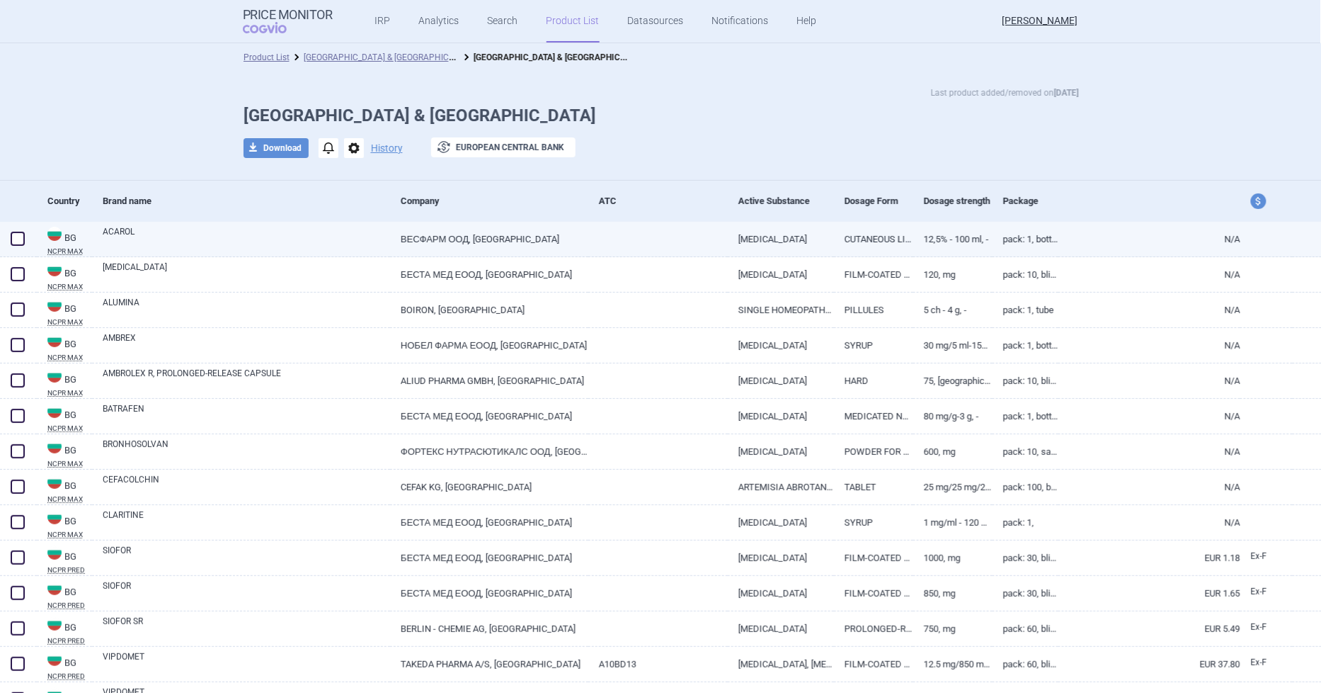
click at [23, 242] on span at bounding box center [18, 239] width 14 height 14
checkbox input "true"
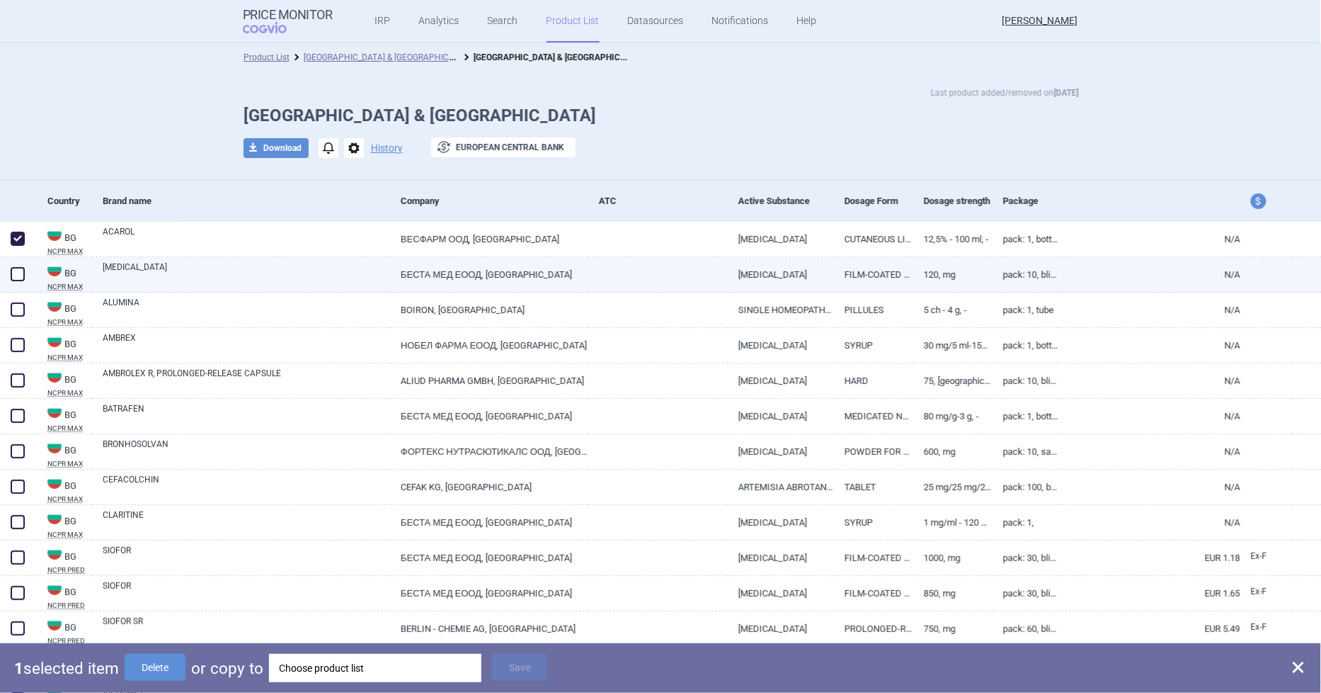
click at [21, 267] on span at bounding box center [18, 274] width 14 height 14
checkbox input "true"
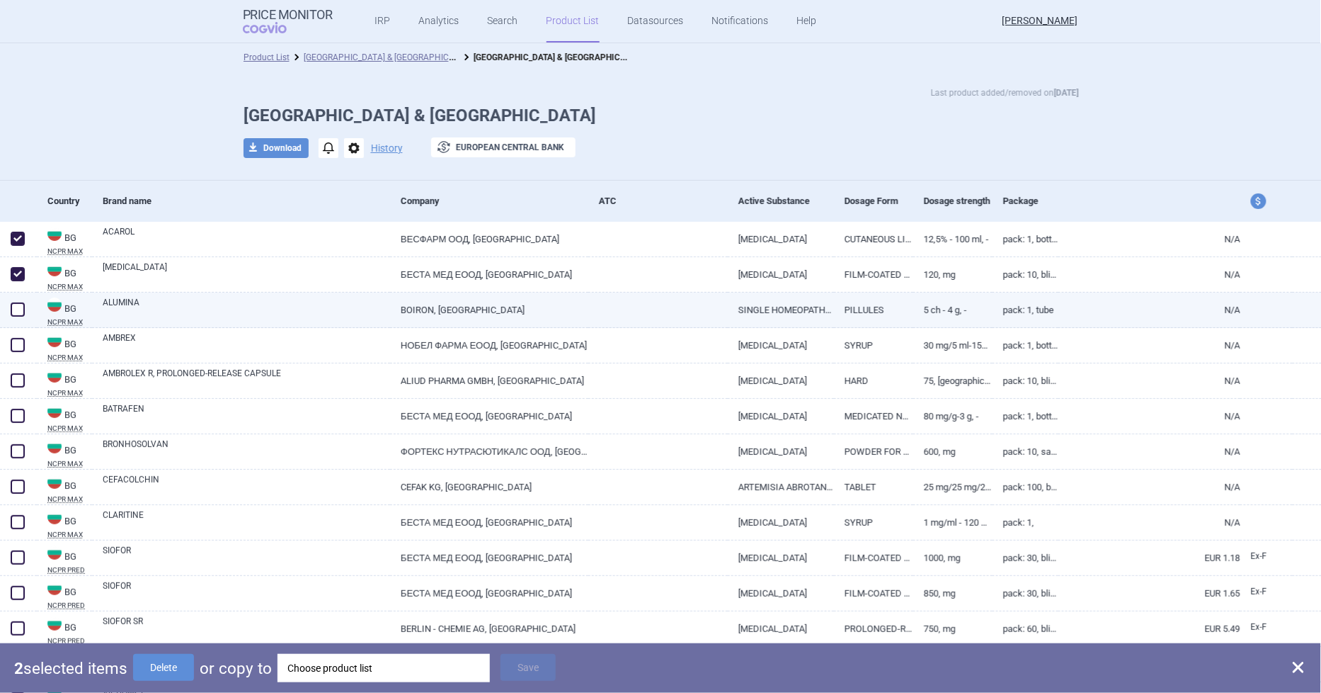
click at [12, 301] on span at bounding box center [17, 309] width 21 height 21
checkbox input "true"
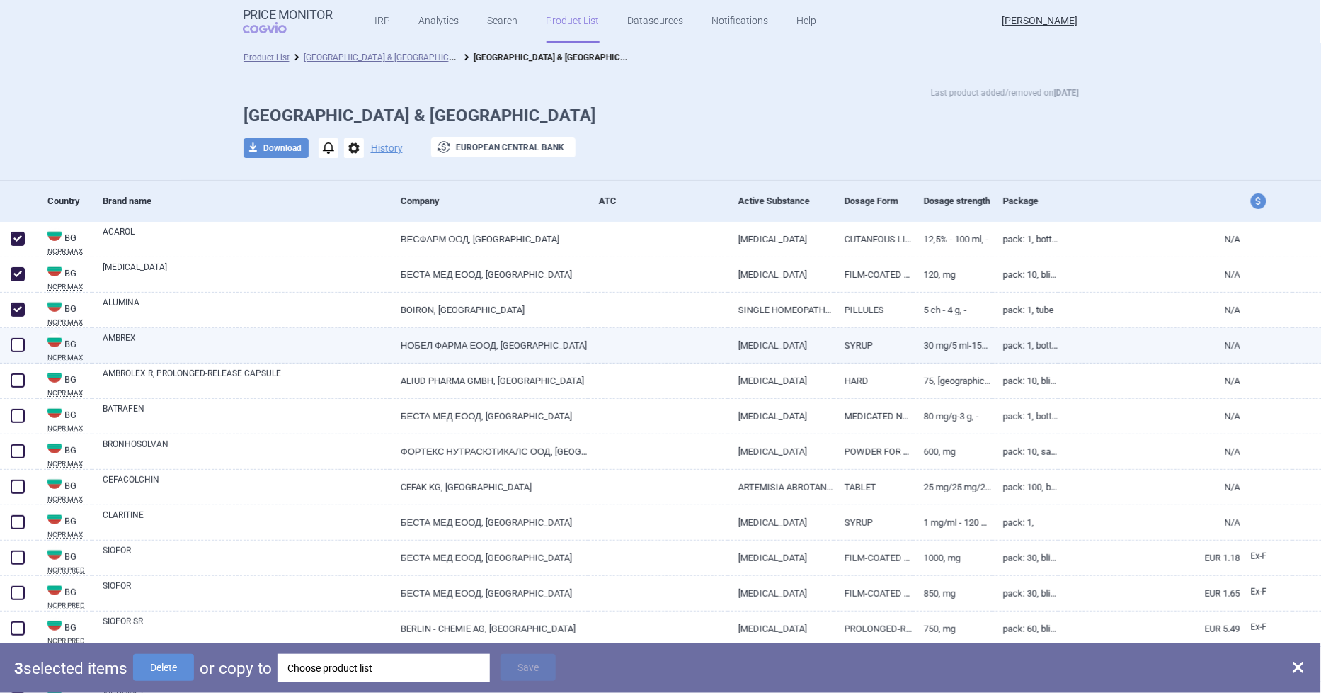
click at [17, 338] on span at bounding box center [18, 345] width 14 height 14
checkbox input "true"
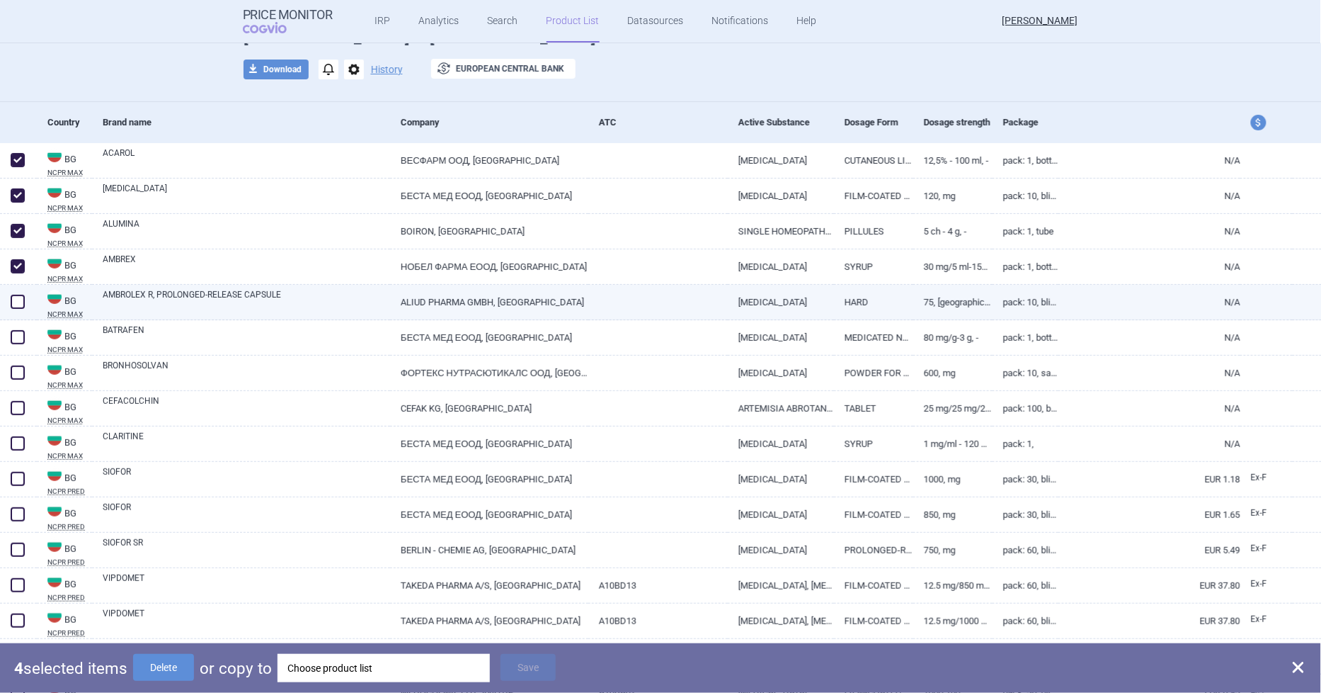
click at [18, 300] on span at bounding box center [18, 302] width 14 height 14
checkbox input "true"
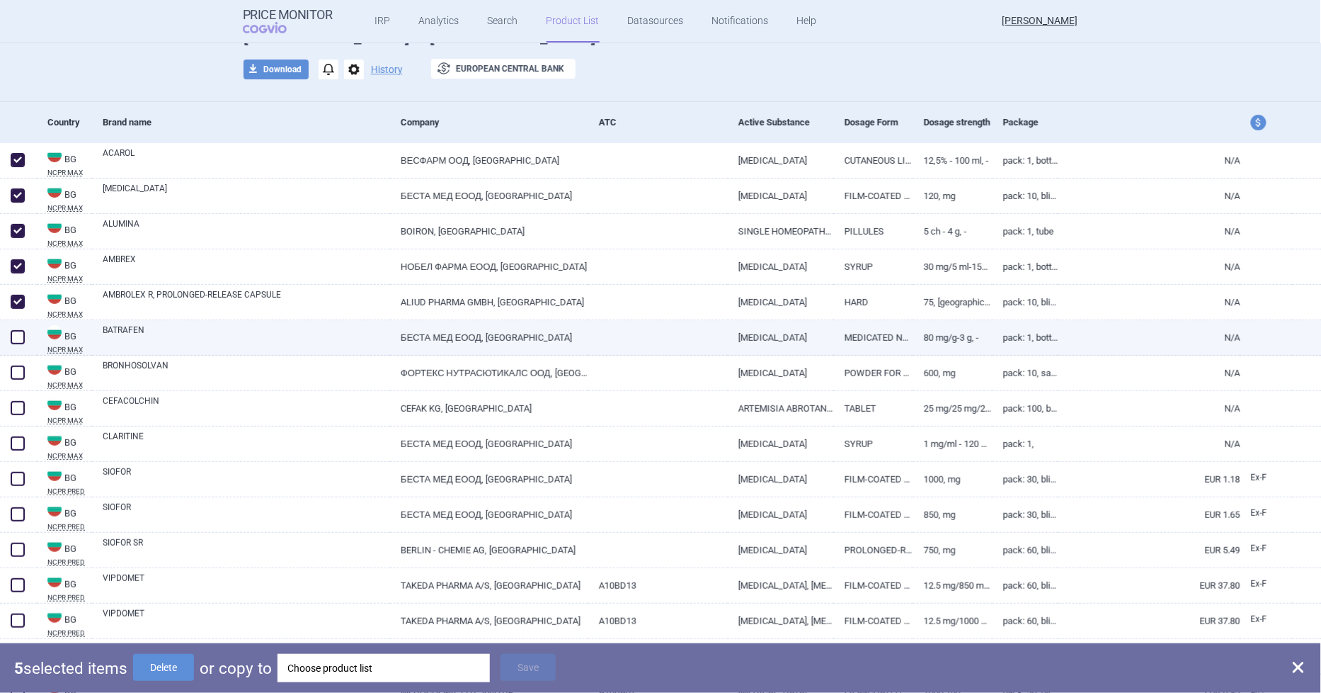
click at [19, 334] on span at bounding box center [18, 337] width 14 height 14
checkbox input "true"
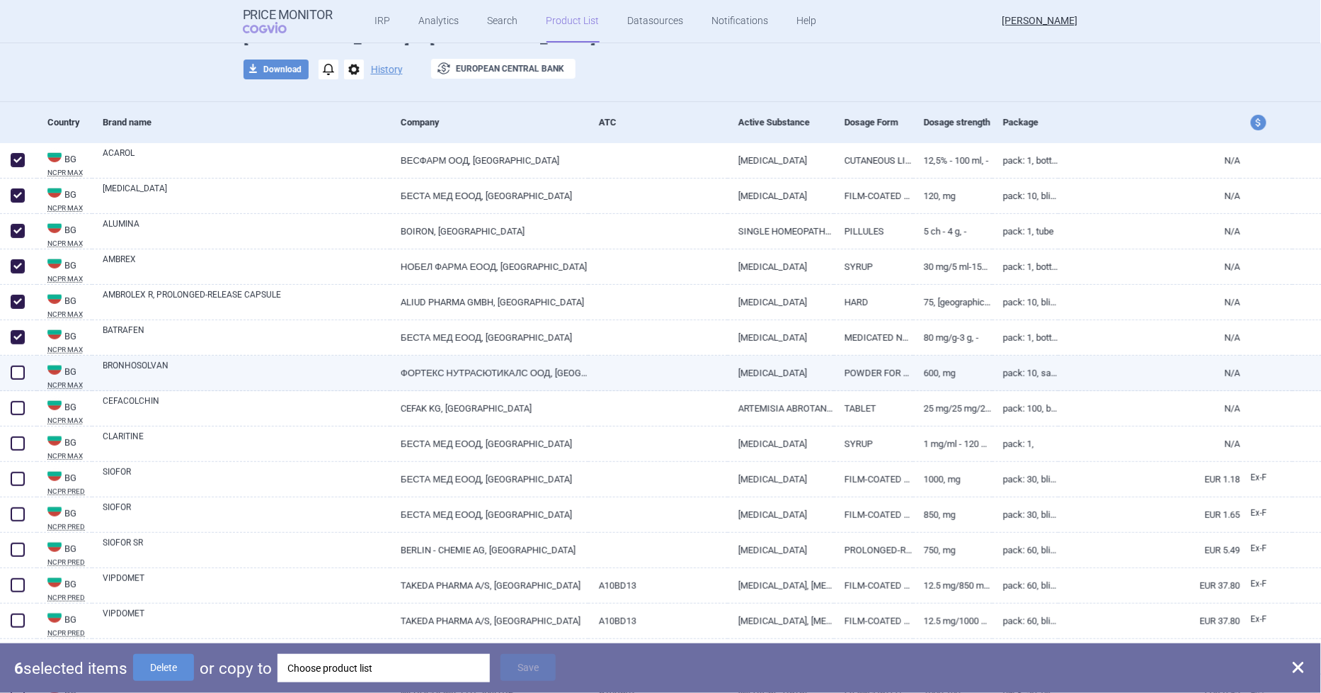
click at [16, 367] on span at bounding box center [18, 372] width 14 height 14
checkbox input "true"
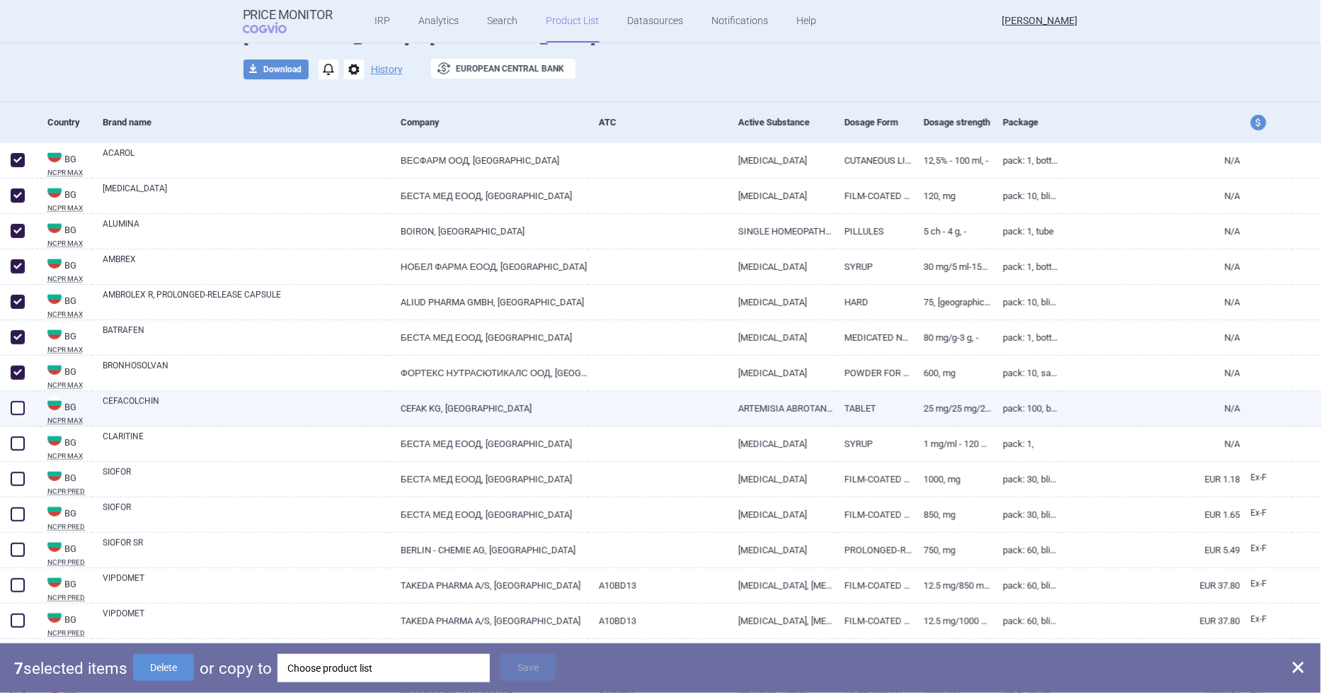
click at [19, 398] on span at bounding box center [17, 407] width 21 height 21
checkbox input "true"
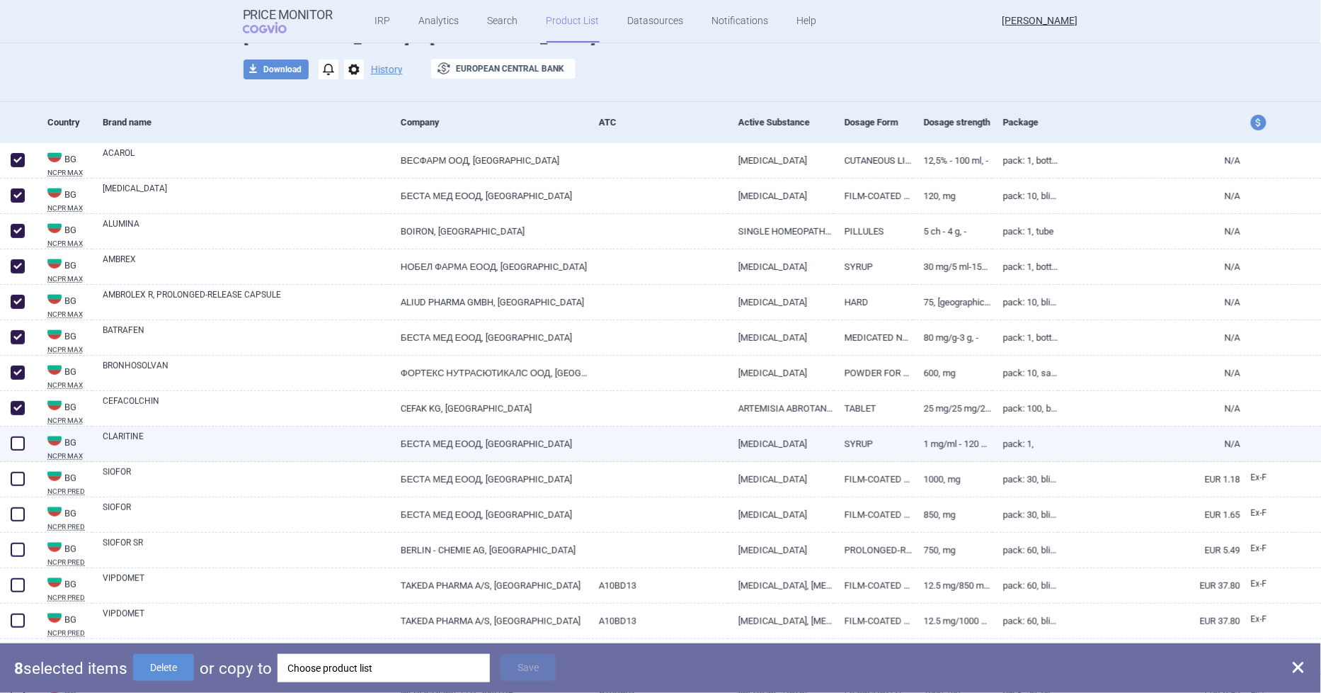
click at [17, 437] on span at bounding box center [18, 443] width 14 height 14
checkbox input "true"
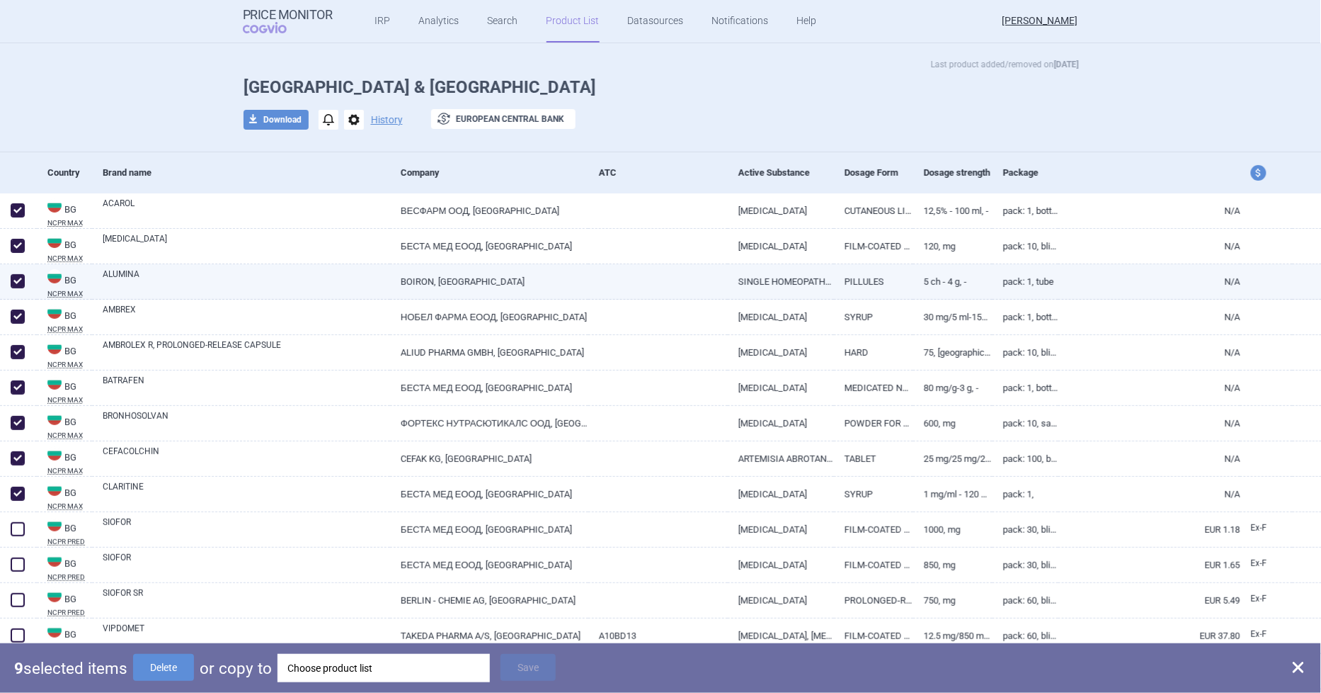
scroll to position [0, 0]
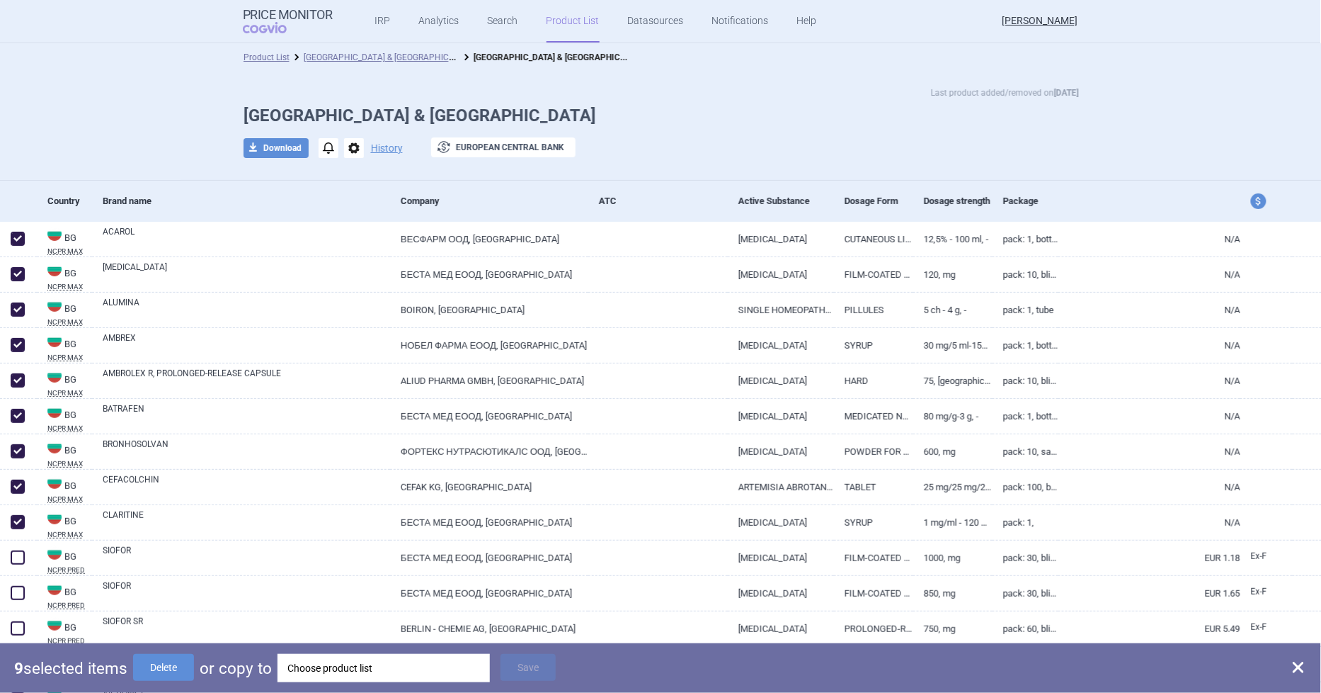
click at [346, 144] on span "options" at bounding box center [354, 148] width 20 height 20
click at [354, 238] on button "Delete" at bounding box center [346, 232] width 45 height 21
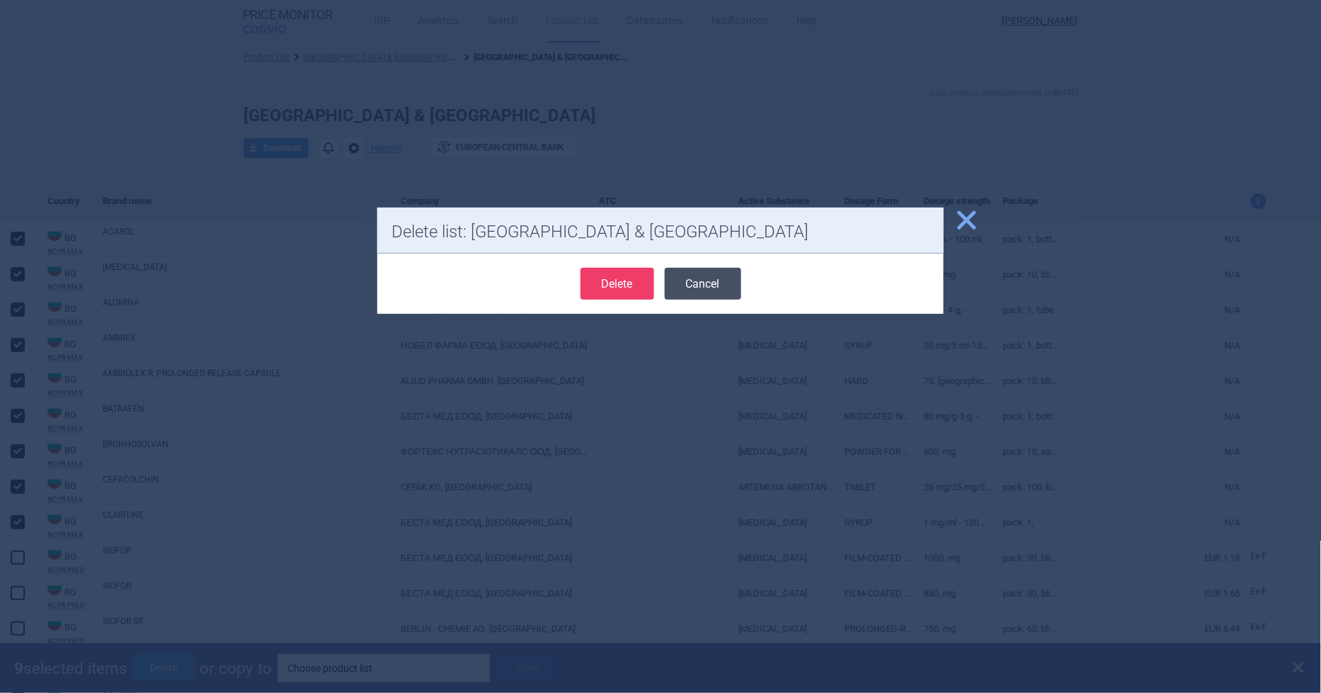
click at [683, 285] on button "Cancel" at bounding box center [703, 284] width 76 height 32
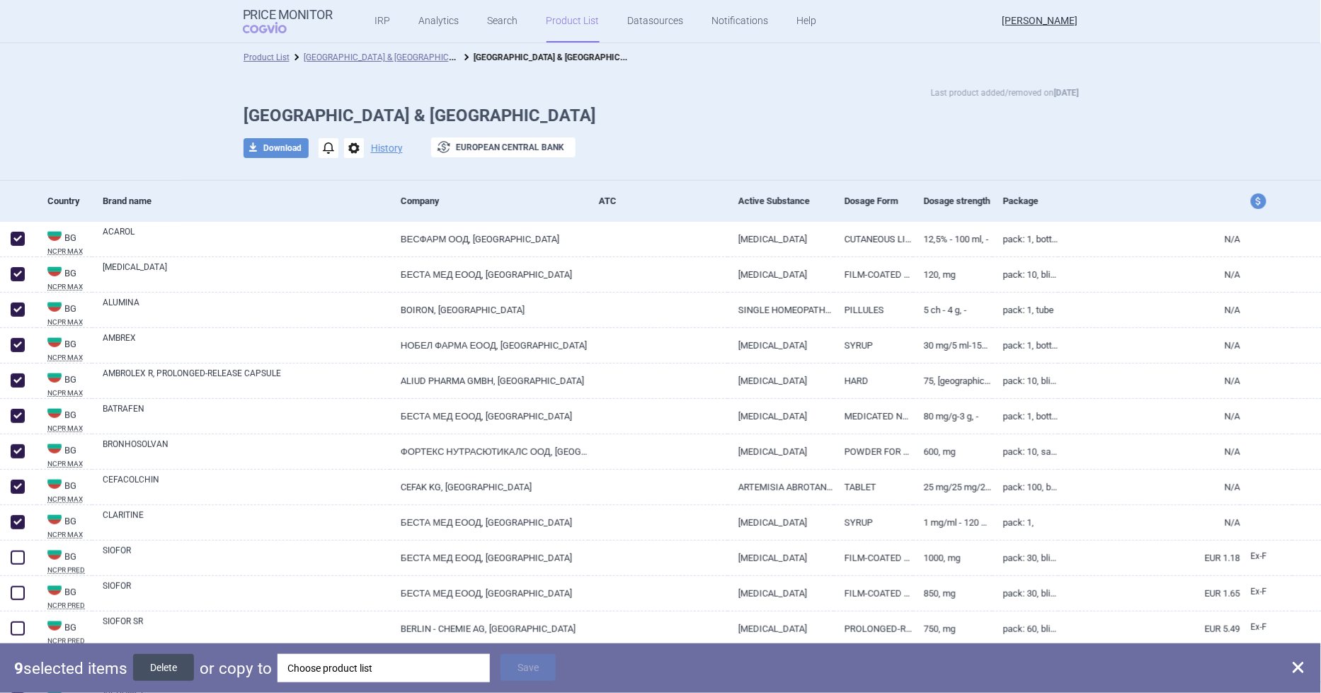
click at [177, 662] on button "Delete" at bounding box center [163, 667] width 61 height 27
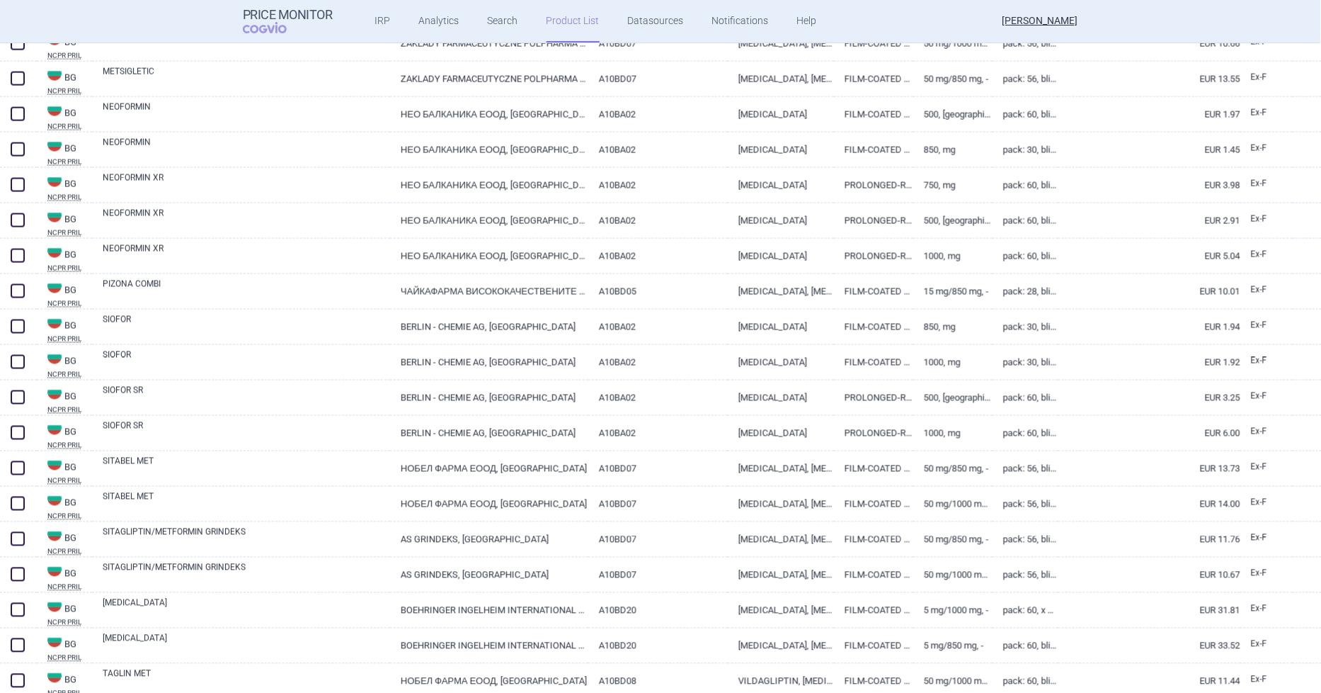
scroll to position [2786, 0]
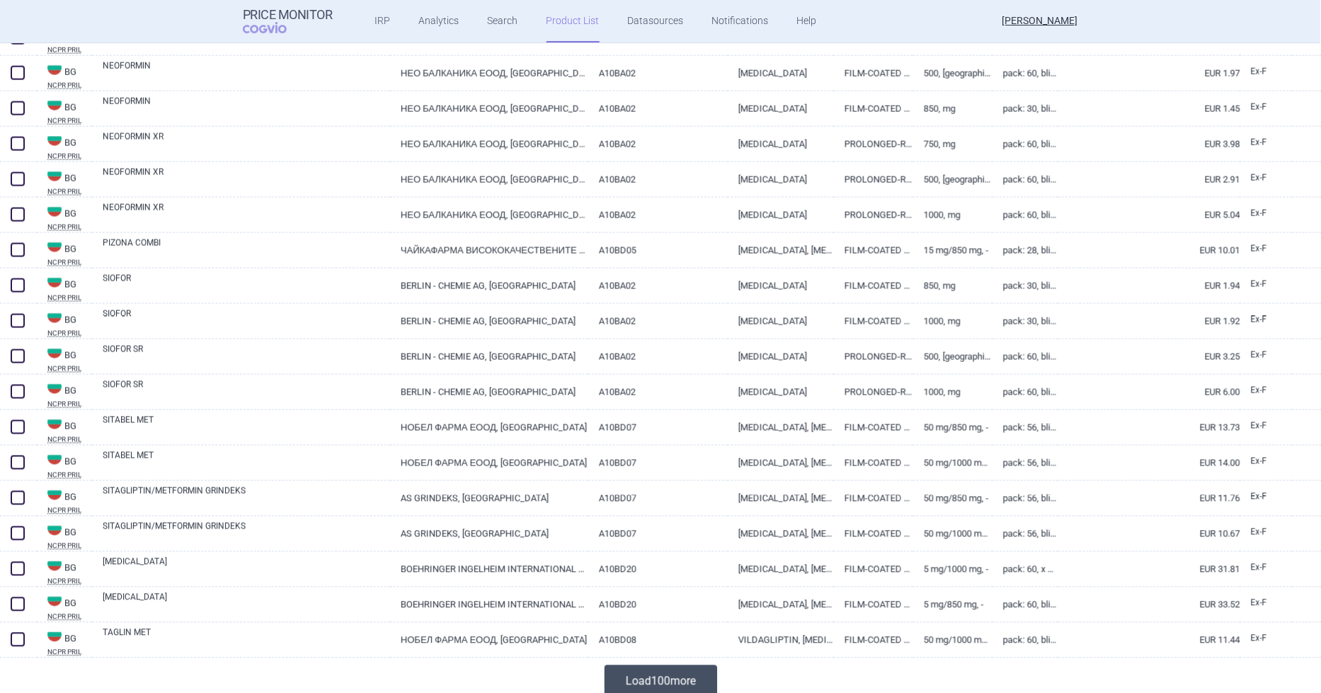
click at [688, 678] on button "Load 100 more" at bounding box center [661, 681] width 113 height 32
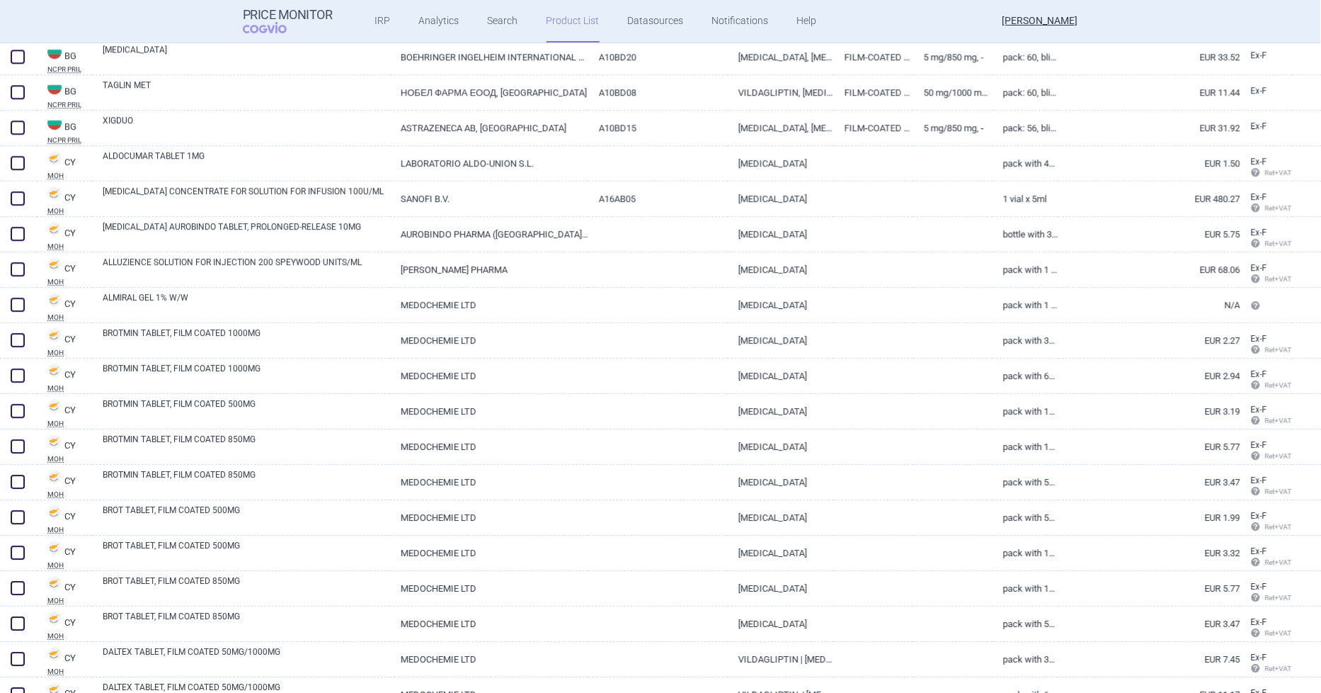
scroll to position [3337, 0]
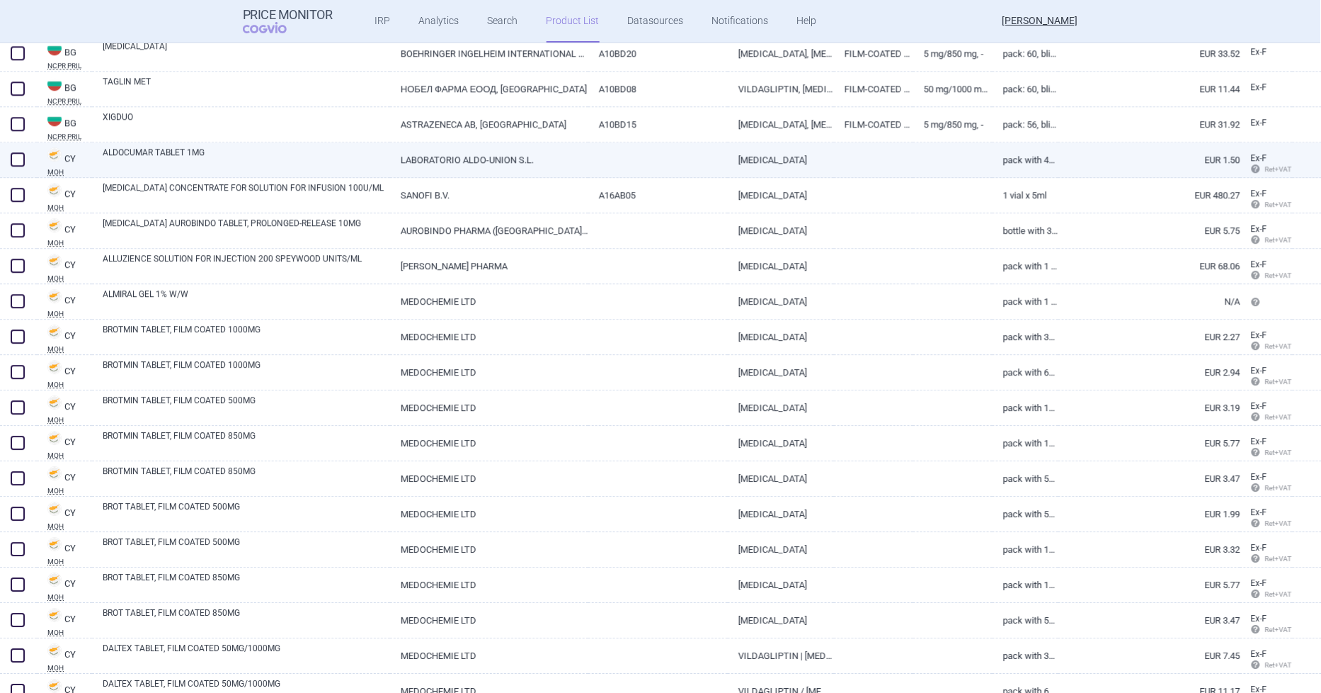
click at [17, 159] on span at bounding box center [18, 159] width 14 height 14
checkbox input "true"
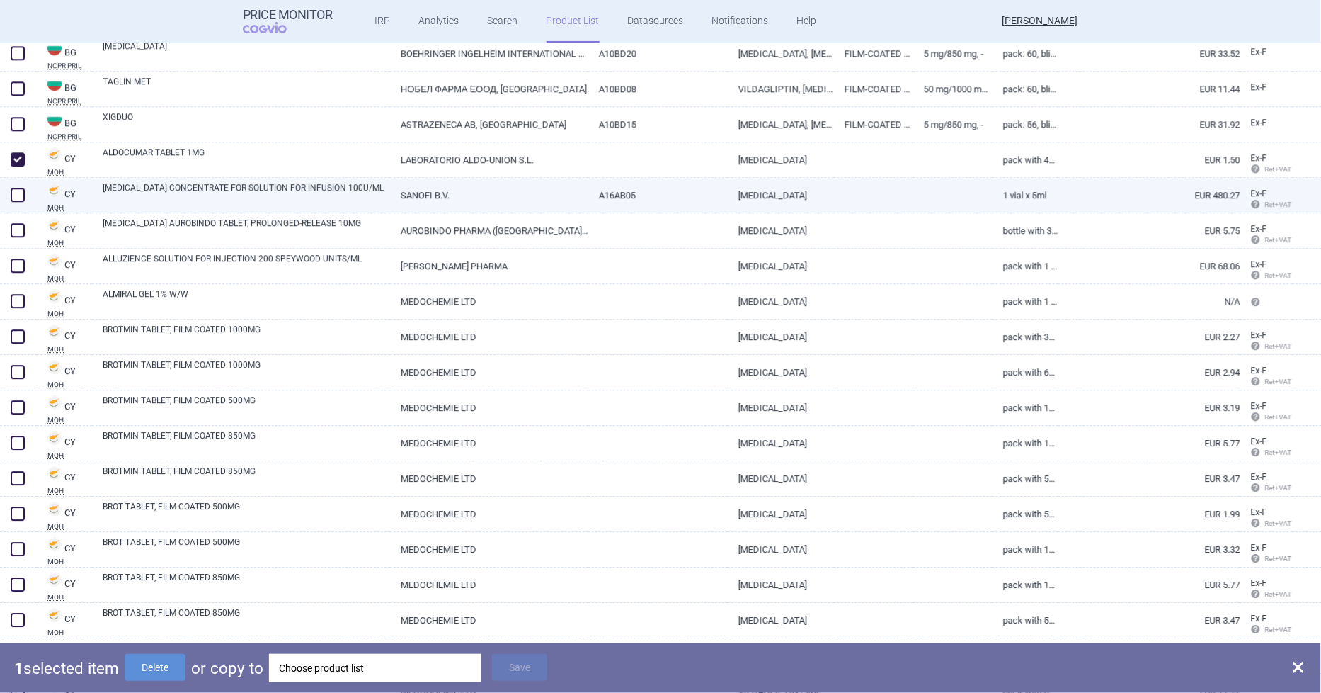
click at [21, 195] on span at bounding box center [18, 195] width 14 height 14
checkbox input "true"
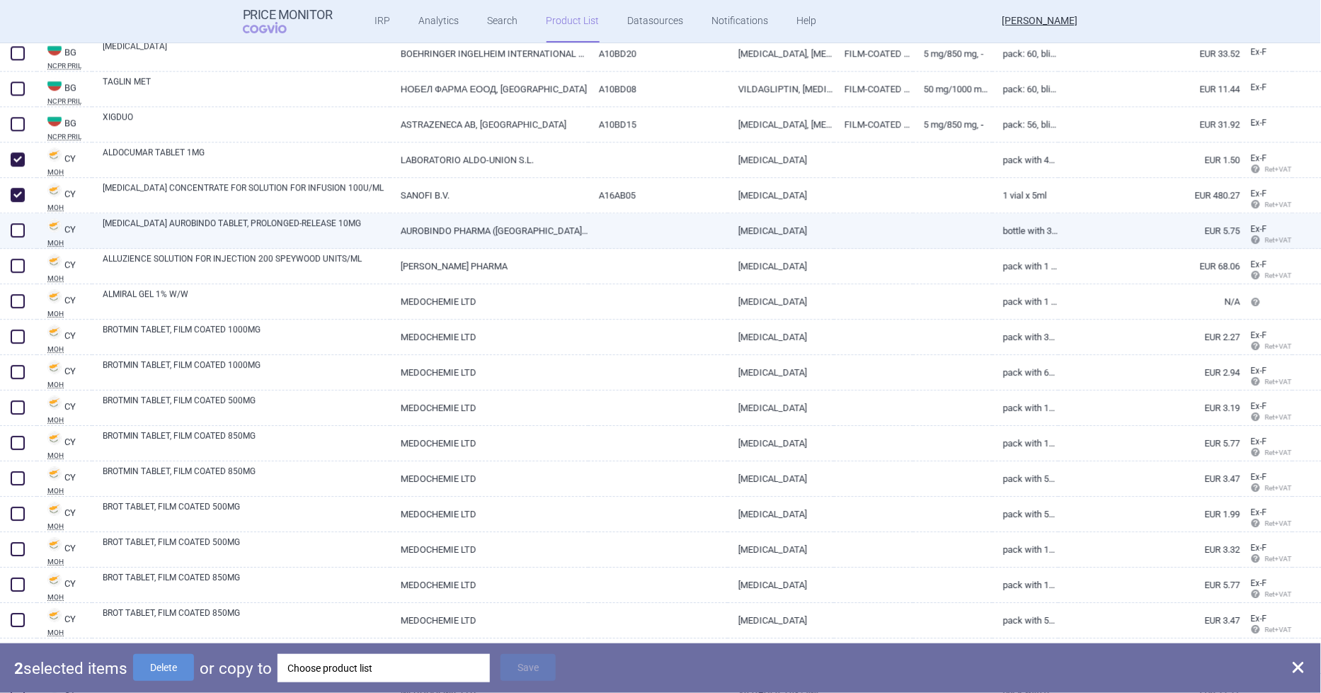
click at [19, 224] on span at bounding box center [18, 230] width 14 height 14
checkbox input "true"
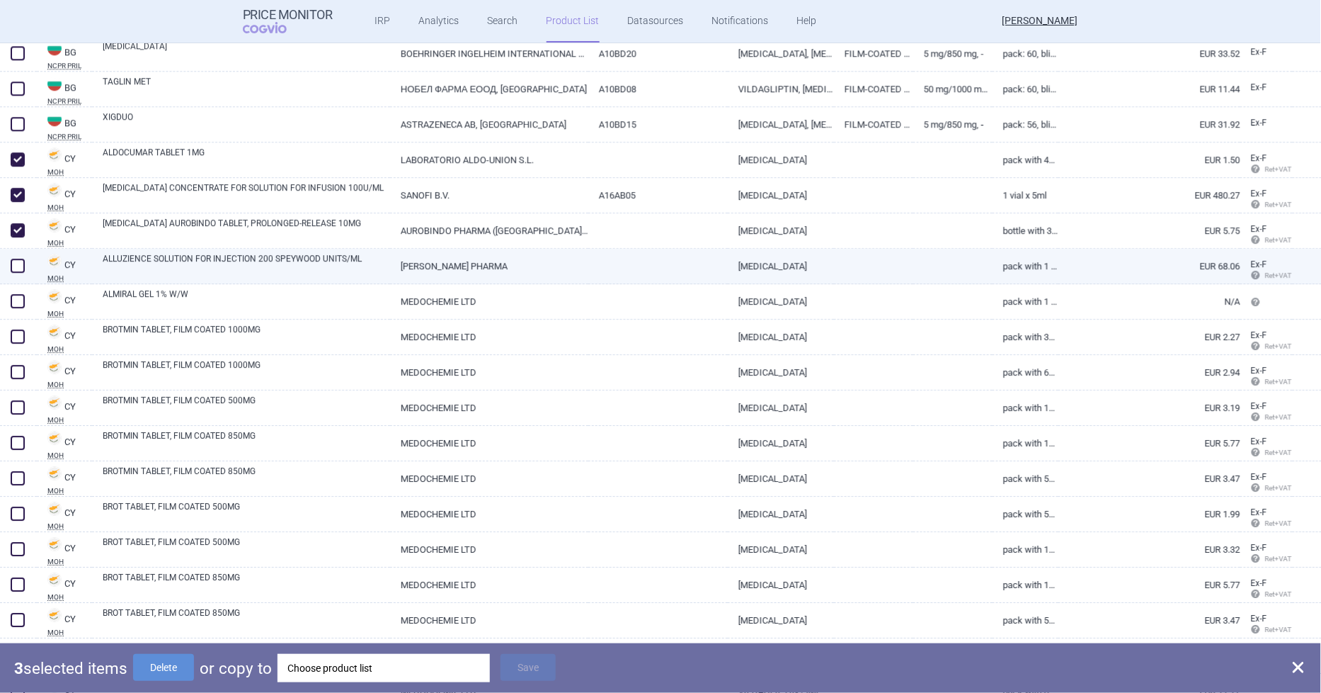
click at [18, 266] on span at bounding box center [18, 265] width 14 height 14
checkbox input "true"
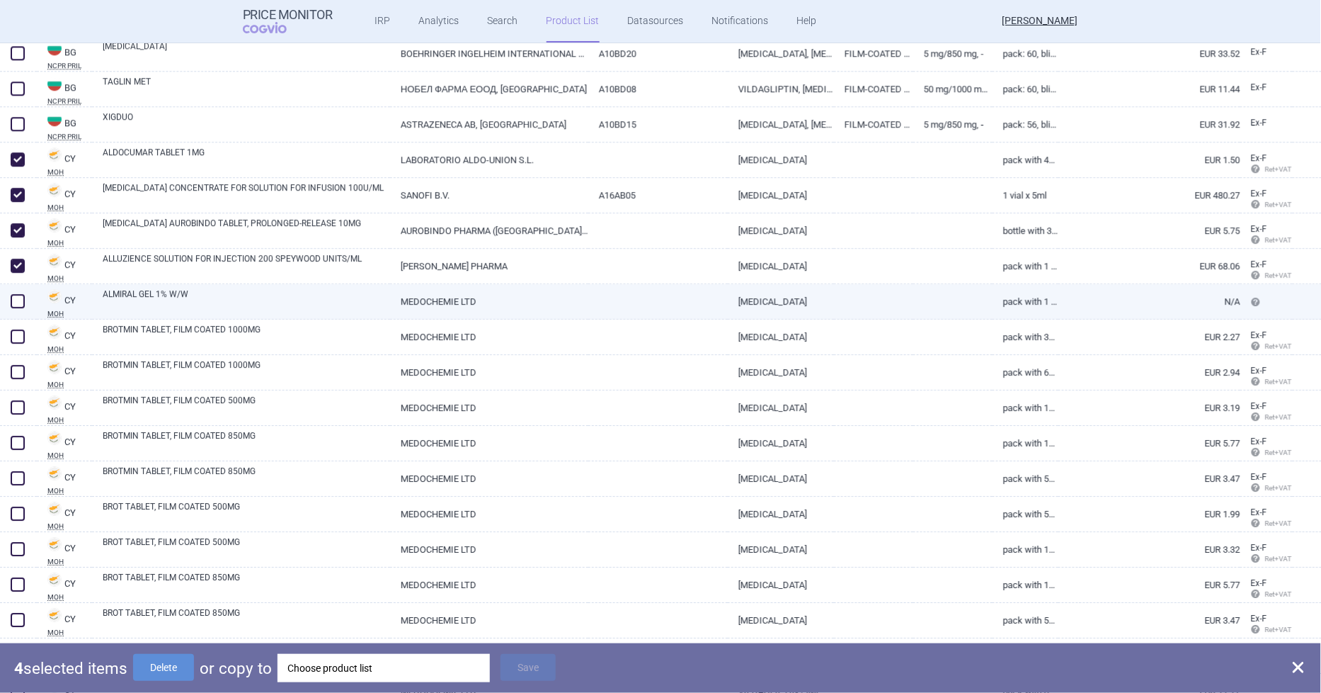
click at [20, 292] on span at bounding box center [17, 300] width 21 height 21
checkbox input "true"
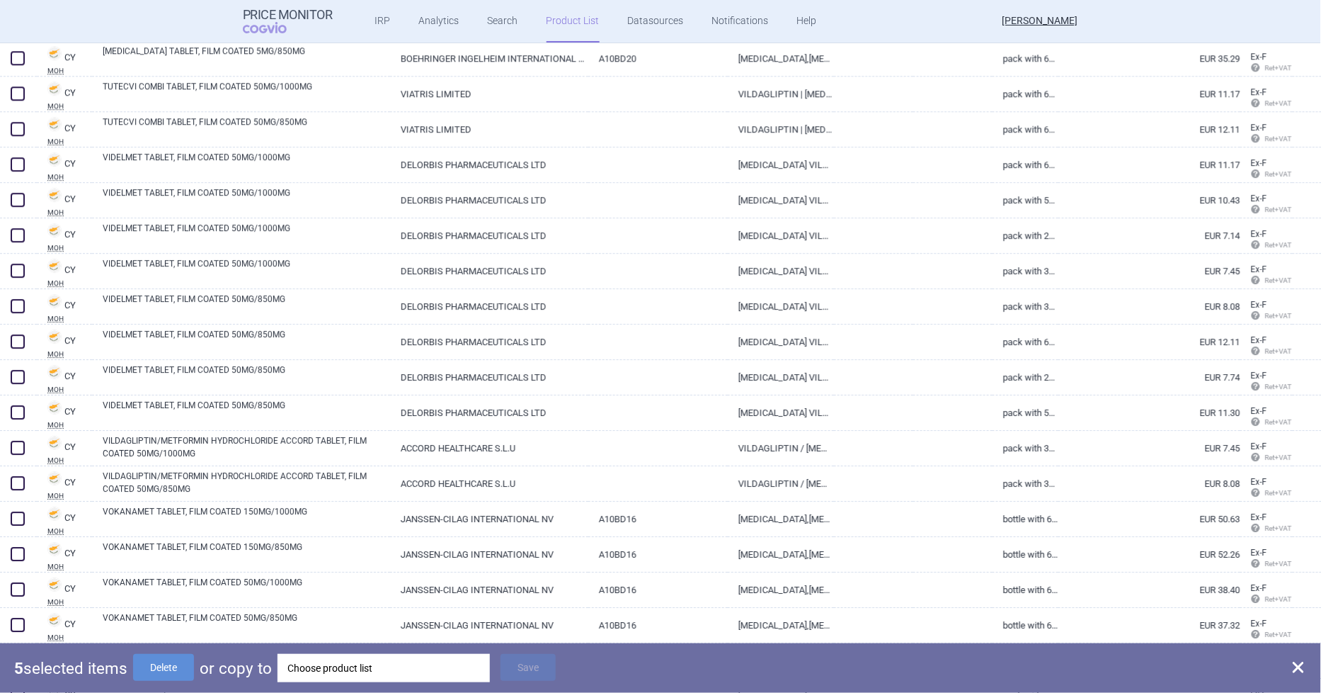
scroll to position [5416, 0]
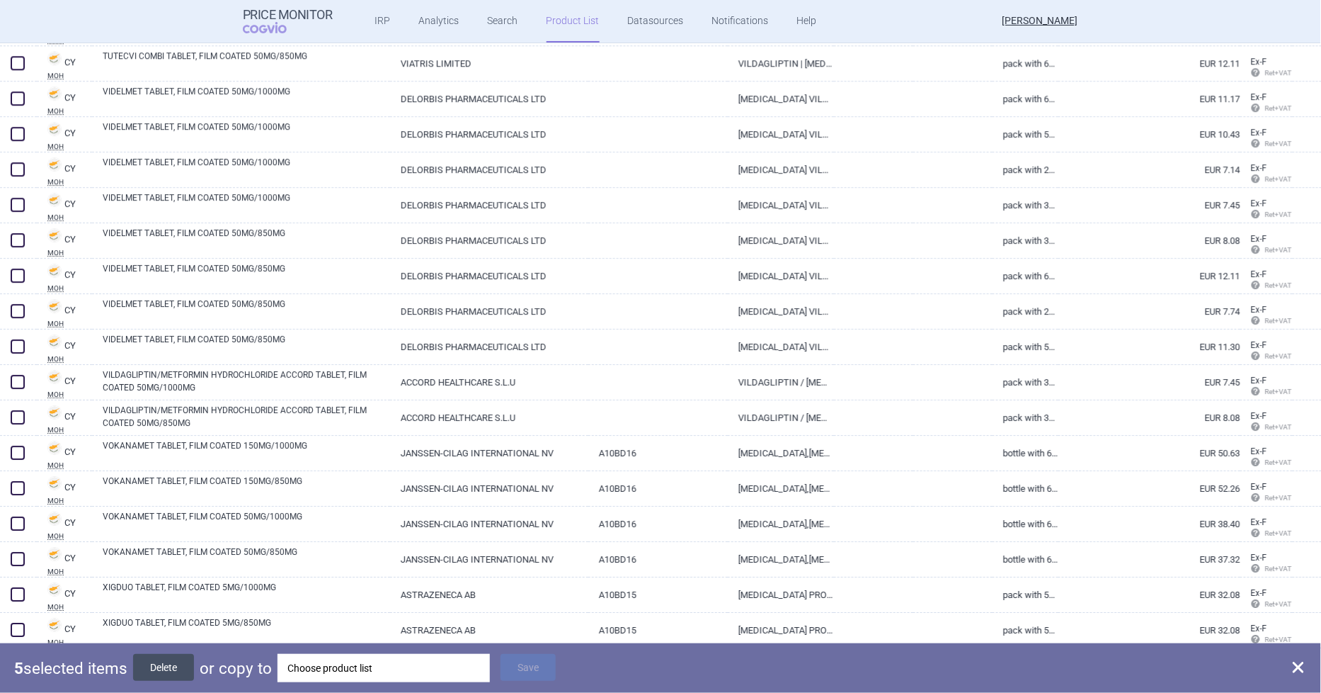
click at [184, 664] on button "Delete" at bounding box center [163, 667] width 61 height 27
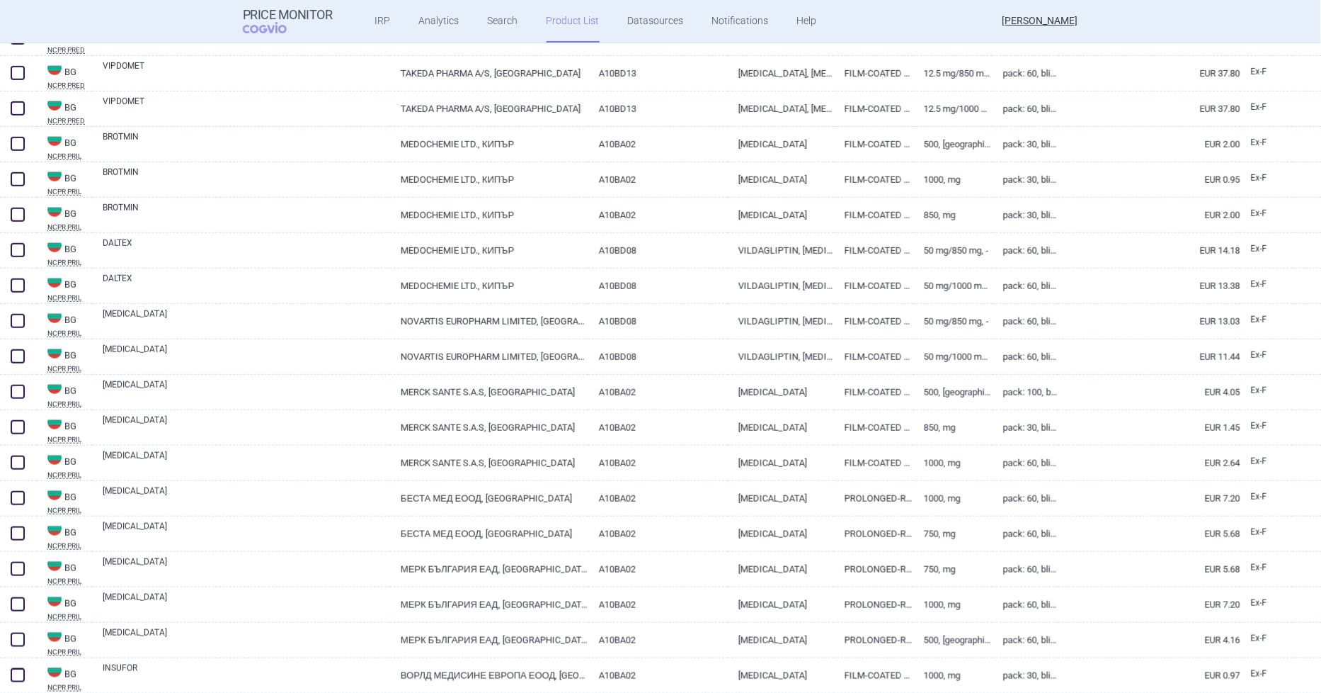
scroll to position [0, 0]
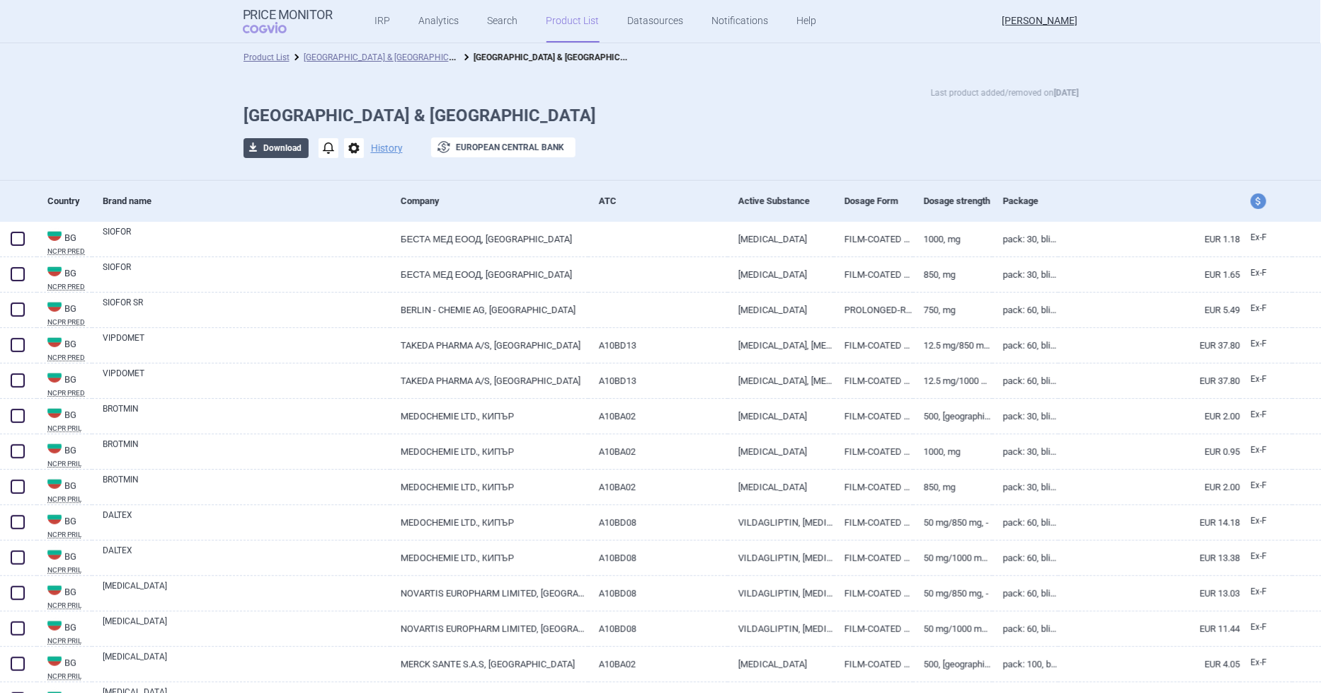
click at [270, 146] on button "download Download" at bounding box center [276, 148] width 65 height 20
select select "EUR"
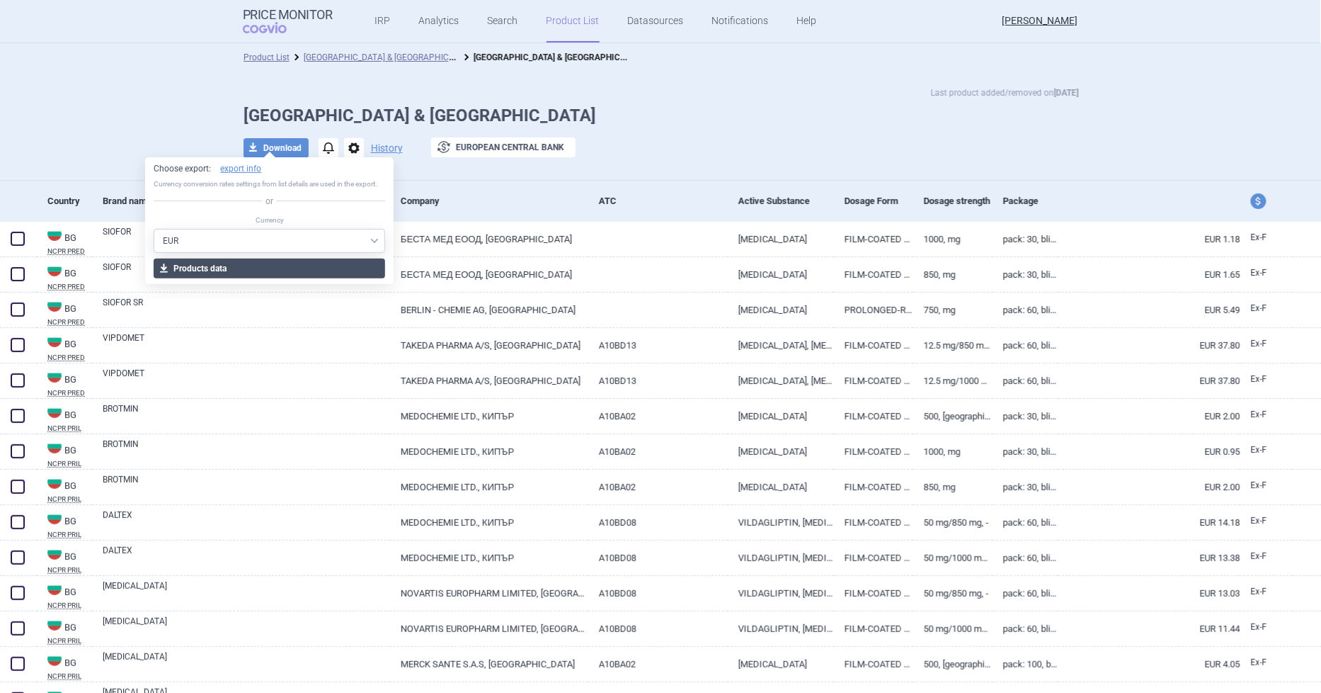
click at [295, 266] on button "download Products data" at bounding box center [270, 268] width 232 height 20
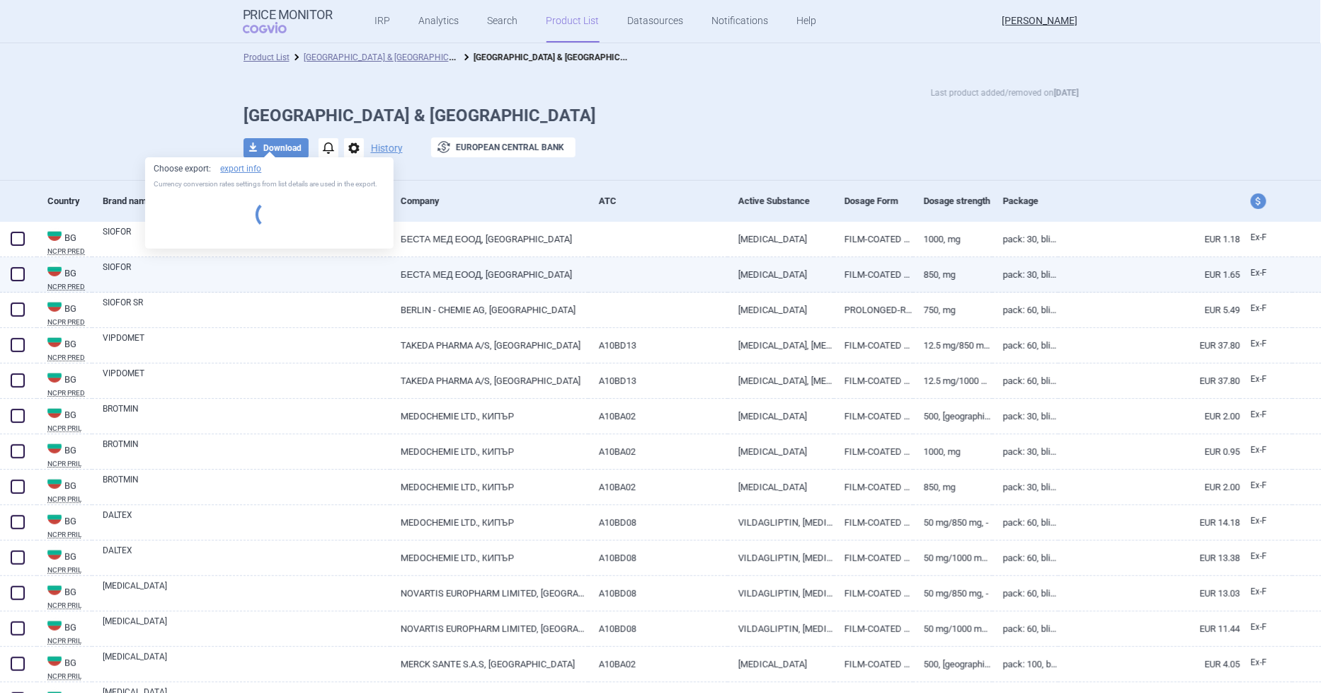
select select "EUR"
